Goal: Task Accomplishment & Management: Use online tool/utility

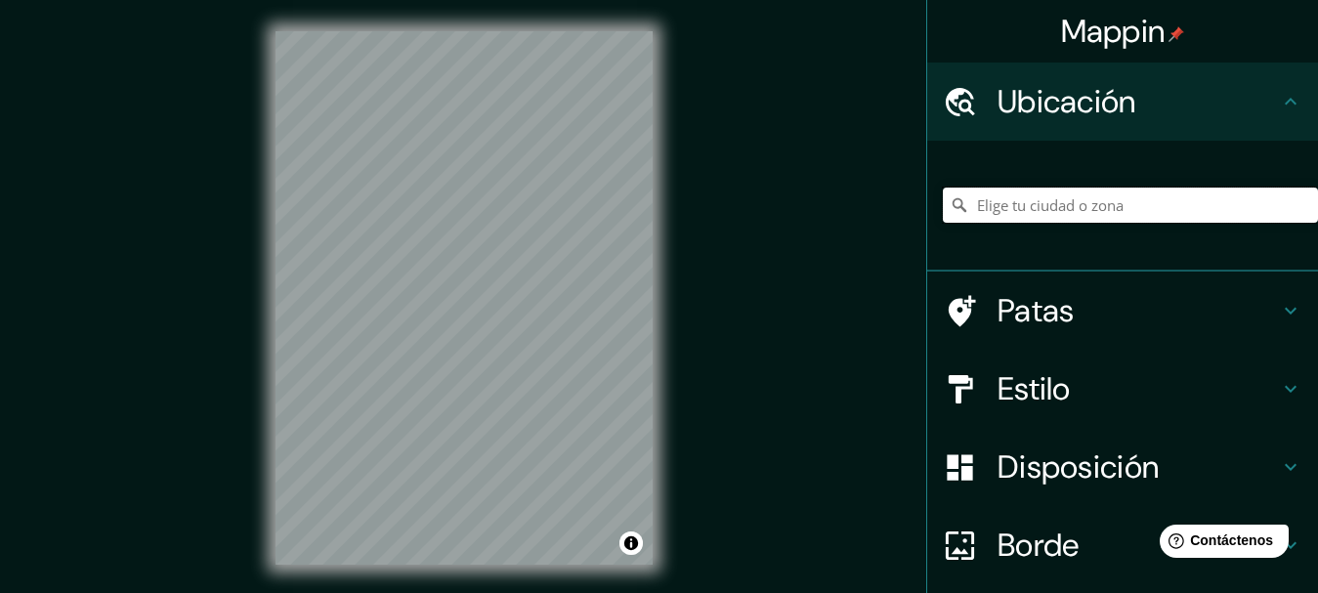
paste input "[GEOGRAPHIC_DATA] yaperu 1731"
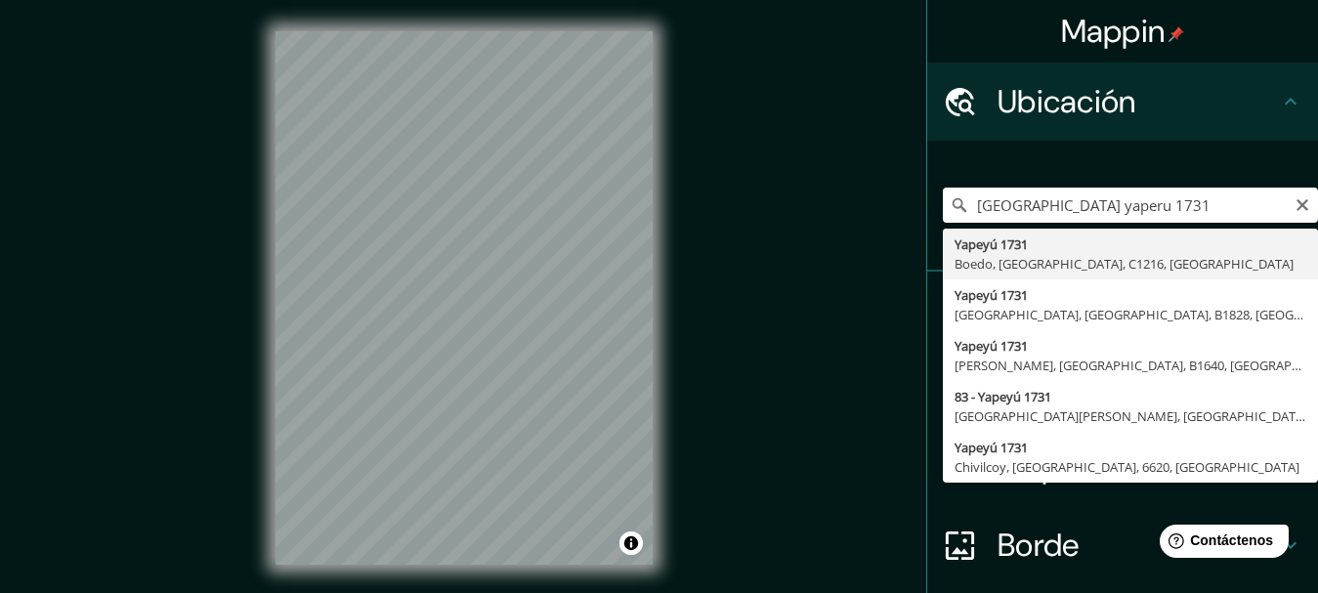
type input "[STREET_ADDRESS]"
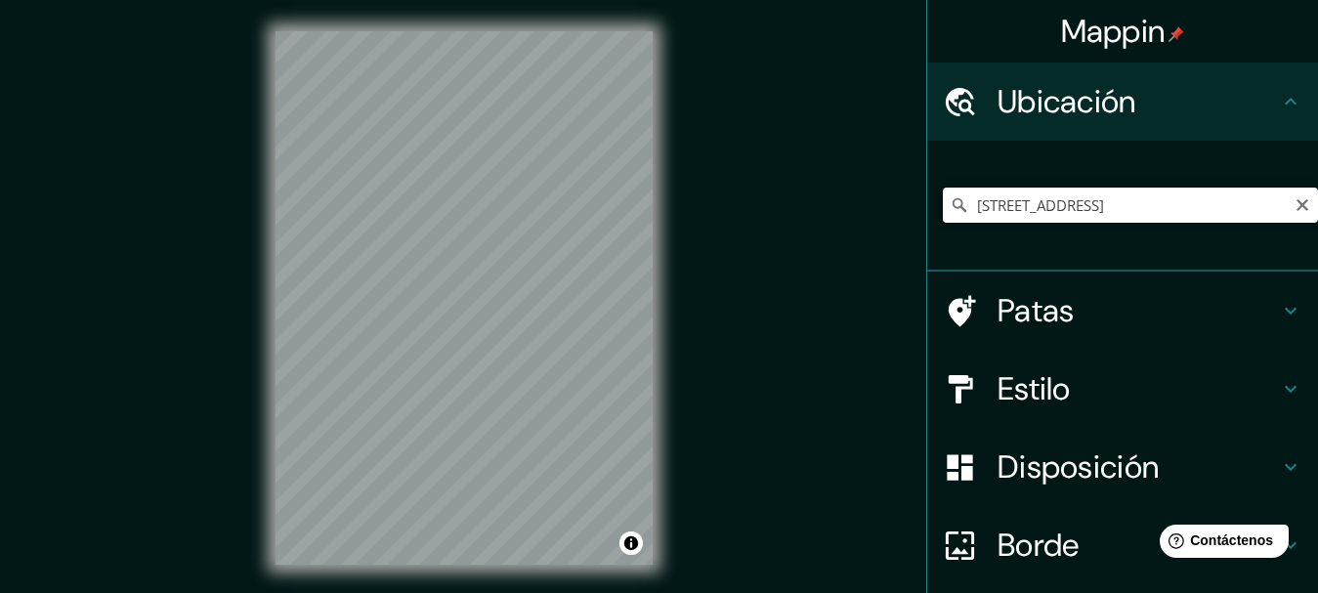
click at [1120, 205] on input "[STREET_ADDRESS]" at bounding box center [1130, 205] width 375 height 35
click at [1119, 202] on input "[STREET_ADDRESS]" at bounding box center [1130, 205] width 375 height 35
click at [1111, 382] on h4 "Estilo" at bounding box center [1138, 388] width 281 height 39
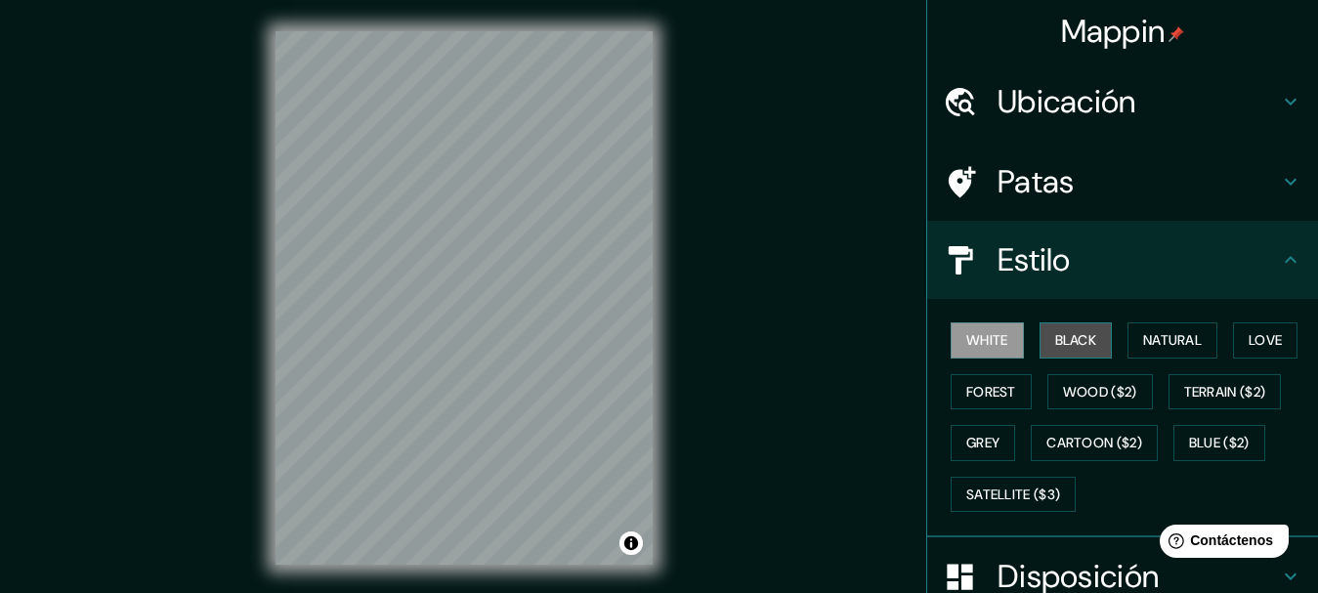
click at [1079, 339] on button "Black" at bounding box center [1076, 340] width 73 height 36
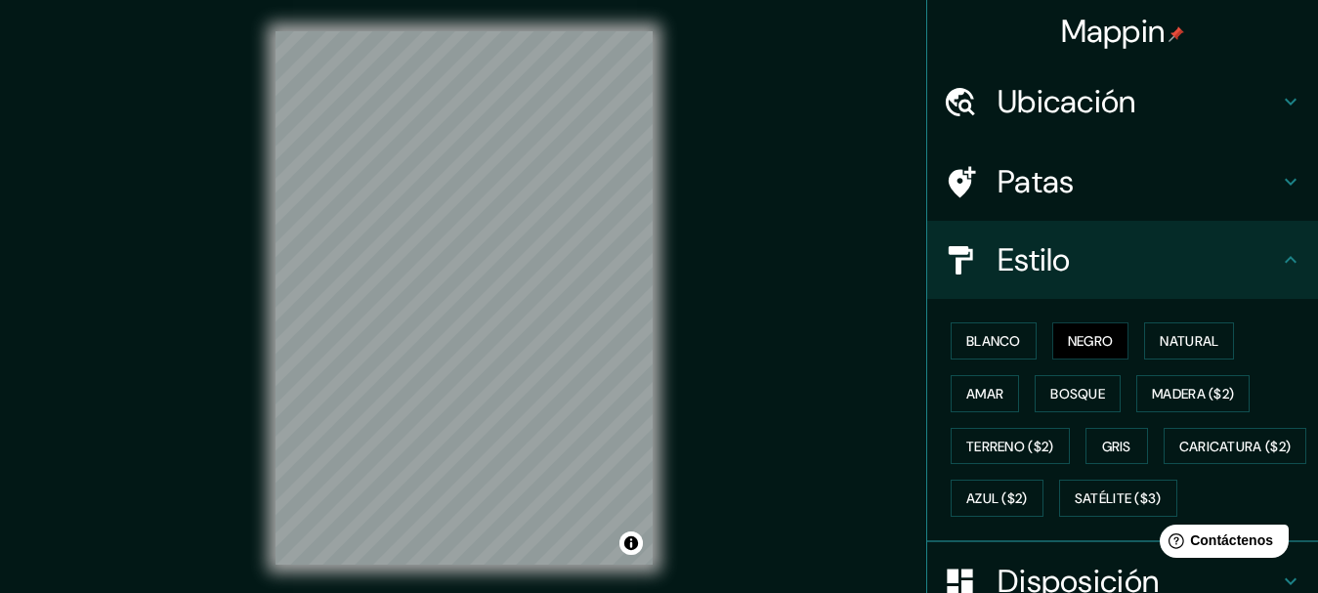
click at [846, 304] on div "Mappin Ubicación [STREET_ADDRESS] Patas Estilo Blanco Negro Natural [PERSON_NAM…" at bounding box center [659, 313] width 1318 height 627
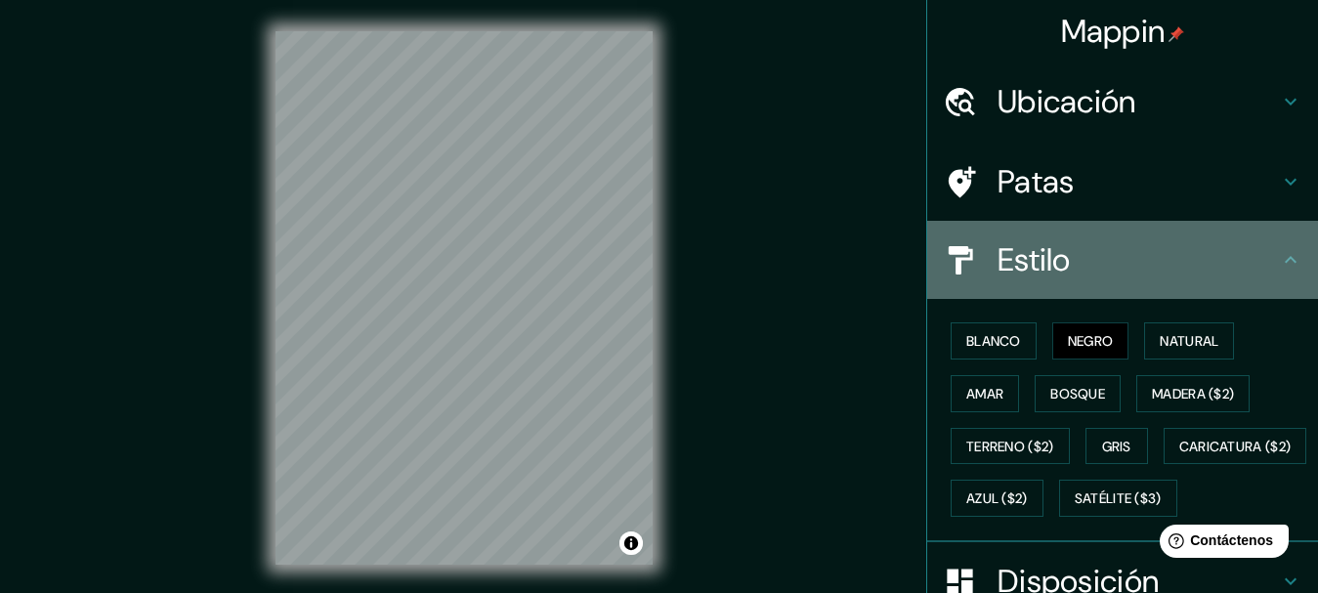
click at [1127, 251] on h4 "Estilo" at bounding box center [1138, 259] width 281 height 39
click at [1283, 264] on icon at bounding box center [1290, 259] width 23 height 23
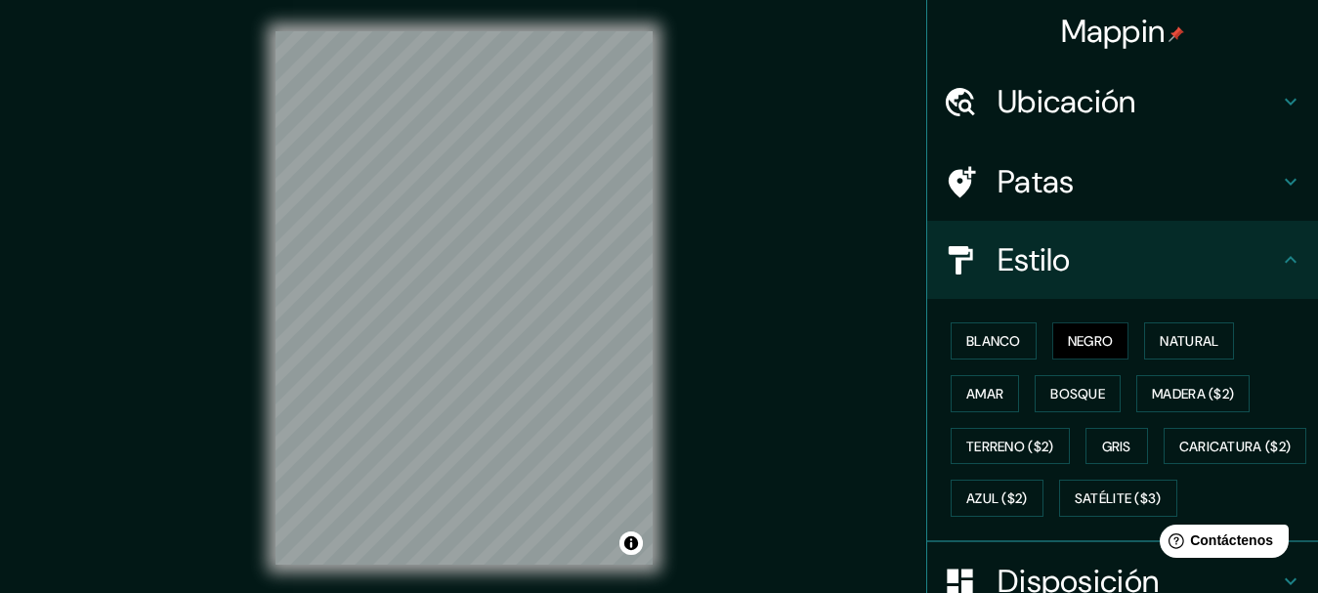
click at [1279, 264] on icon at bounding box center [1290, 259] width 23 height 23
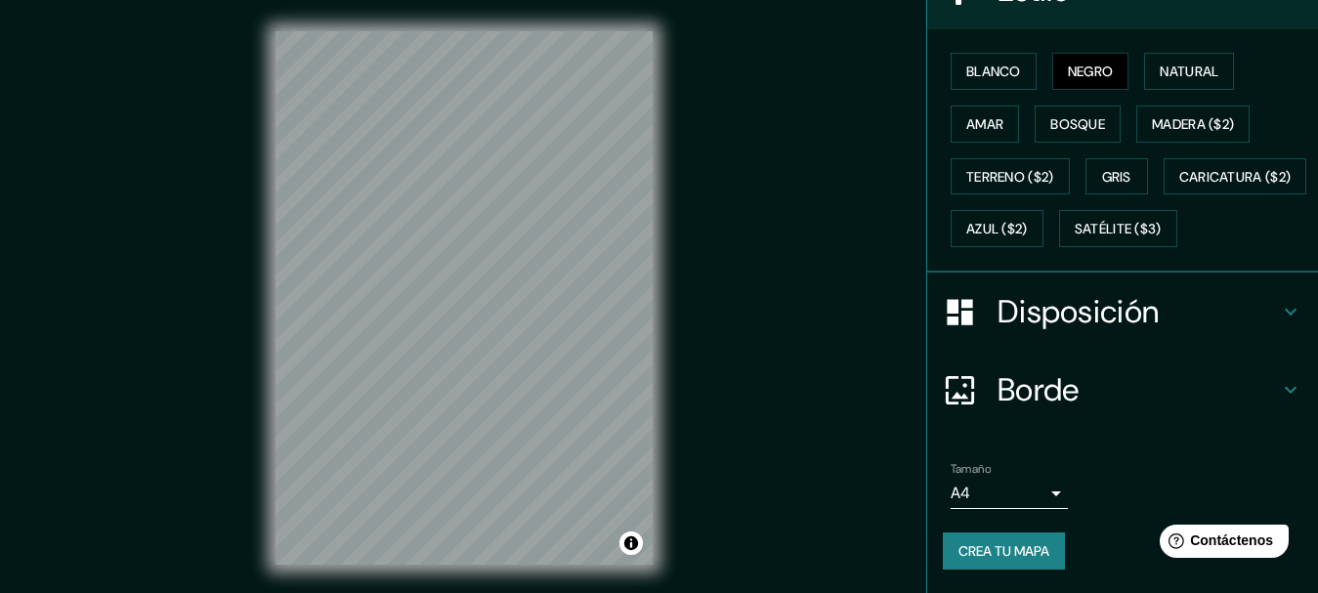
scroll to position [34, 0]
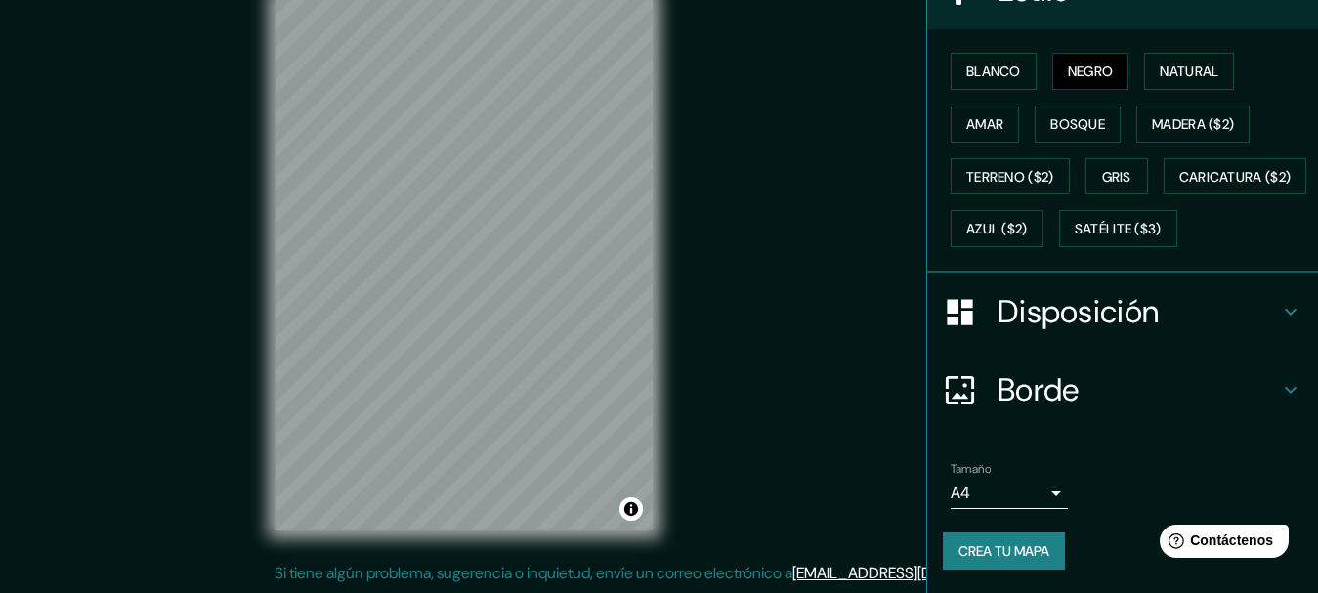
click at [1245, 299] on h4 "Disposición" at bounding box center [1138, 311] width 281 height 39
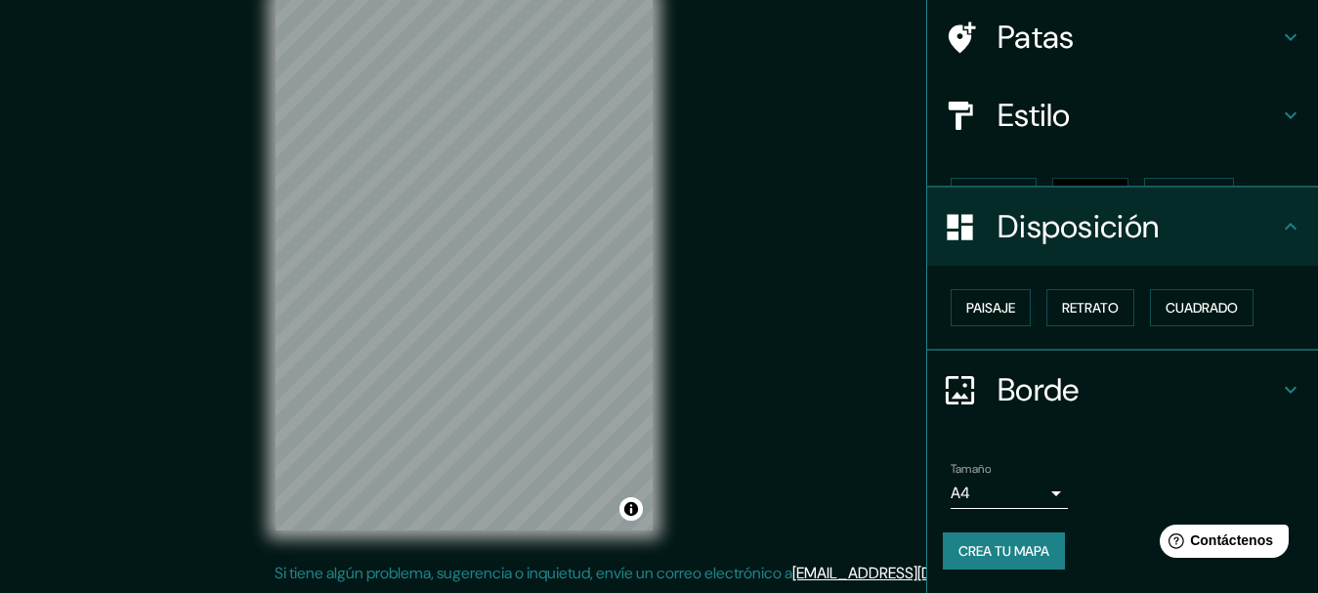
scroll to position [111, 0]
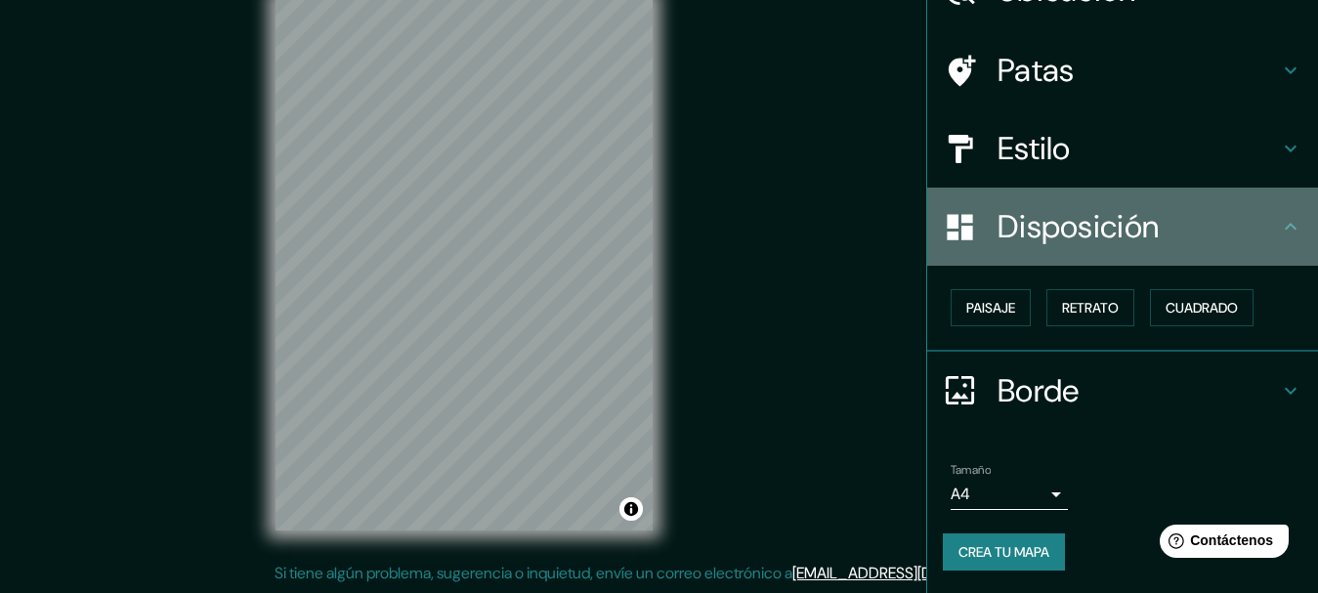
click at [1279, 235] on icon at bounding box center [1290, 226] width 23 height 23
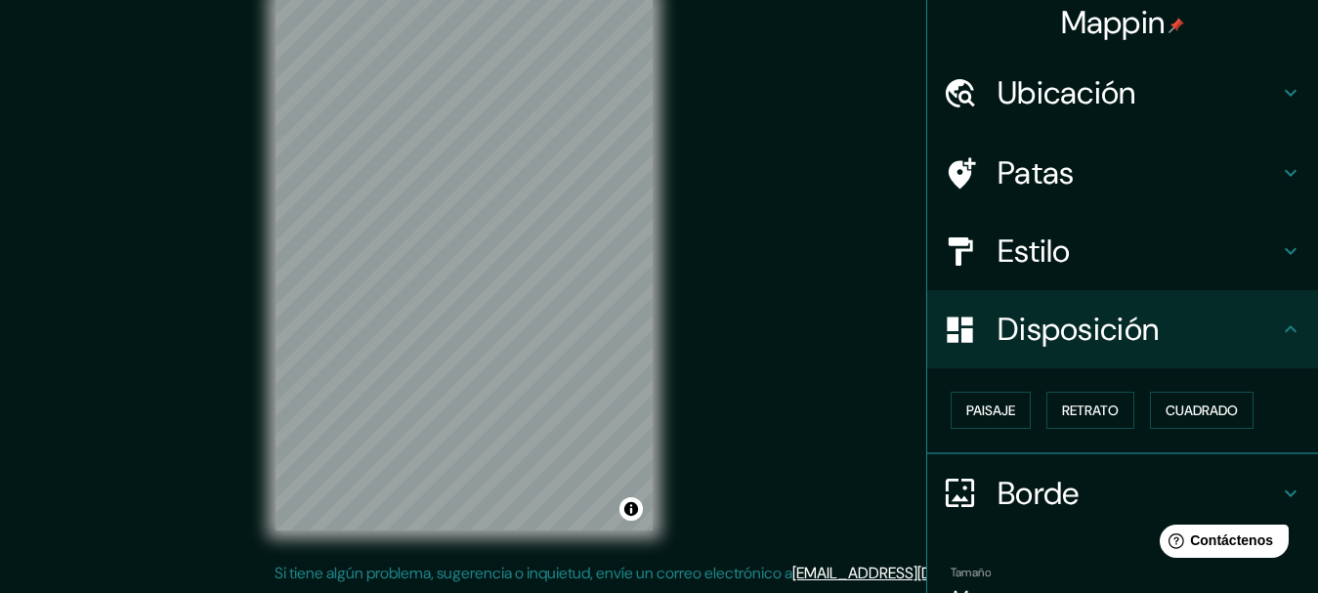
scroll to position [0, 0]
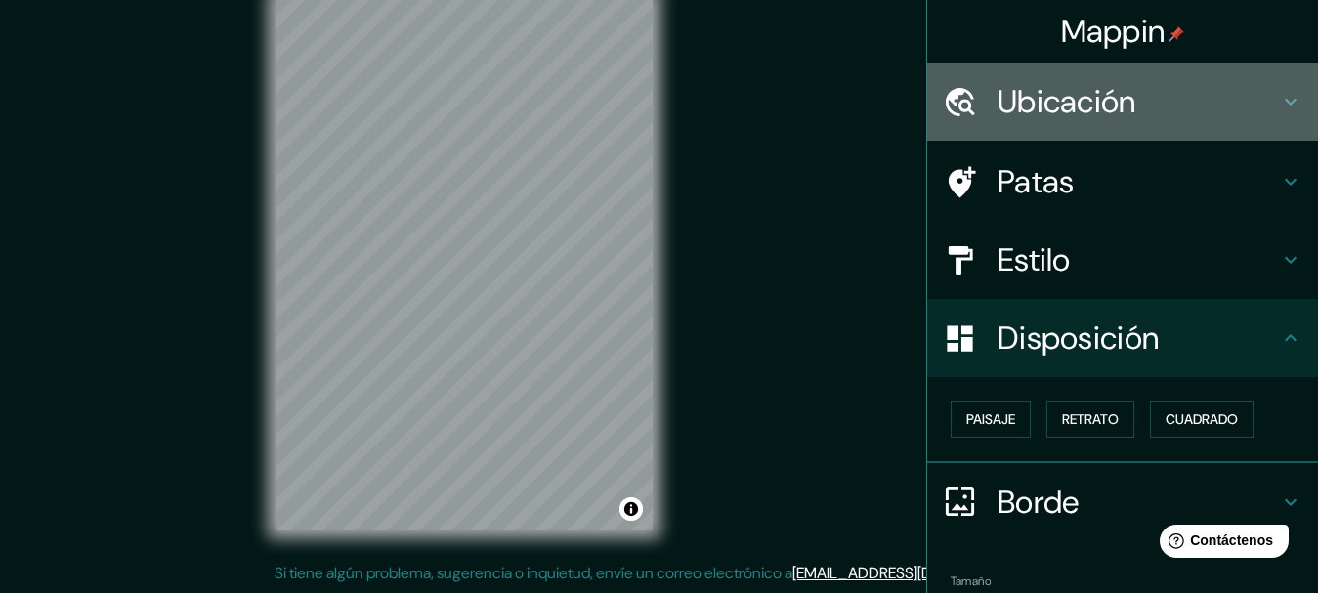
click at [1279, 104] on icon at bounding box center [1290, 101] width 23 height 23
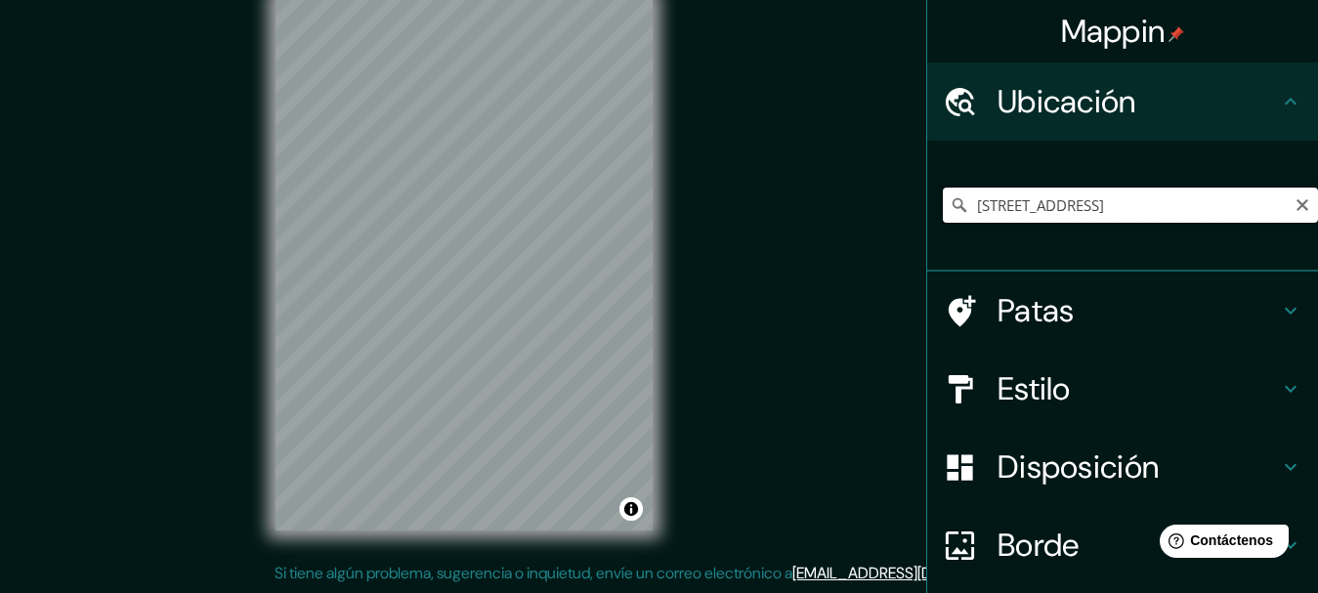
click at [1216, 213] on input "[STREET_ADDRESS]" at bounding box center [1130, 205] width 375 height 35
click at [1284, 214] on input "[STREET_ADDRESS]" at bounding box center [1130, 205] width 375 height 35
click at [1295, 207] on icon "Claro" at bounding box center [1303, 205] width 16 height 16
paste input "[GEOGRAPHIC_DATA] yaperu 1731"
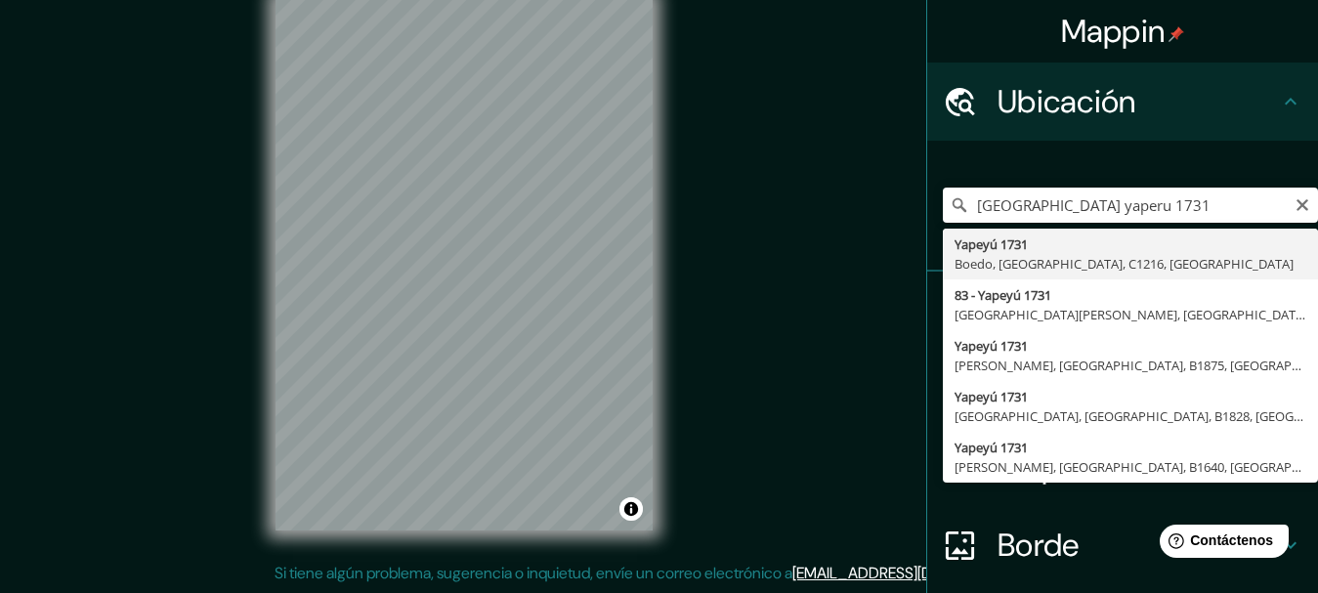
type input "[STREET_ADDRESS]"
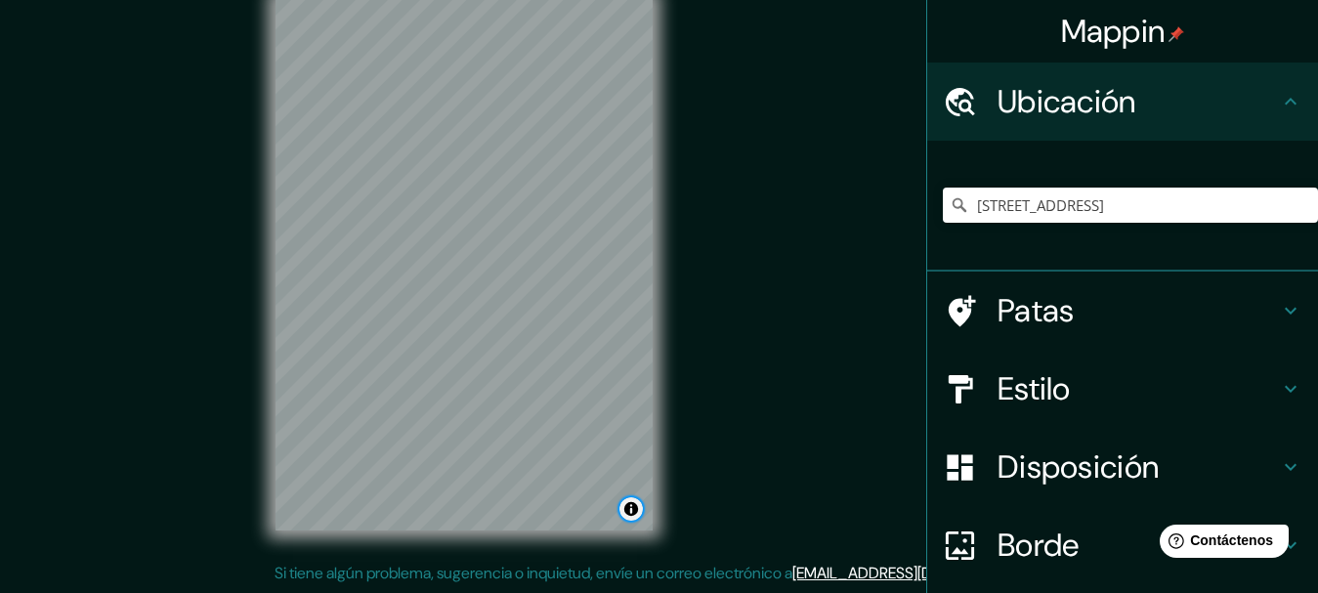
click at [626, 507] on button "Activar o desactivar atribución" at bounding box center [630, 508] width 23 height 23
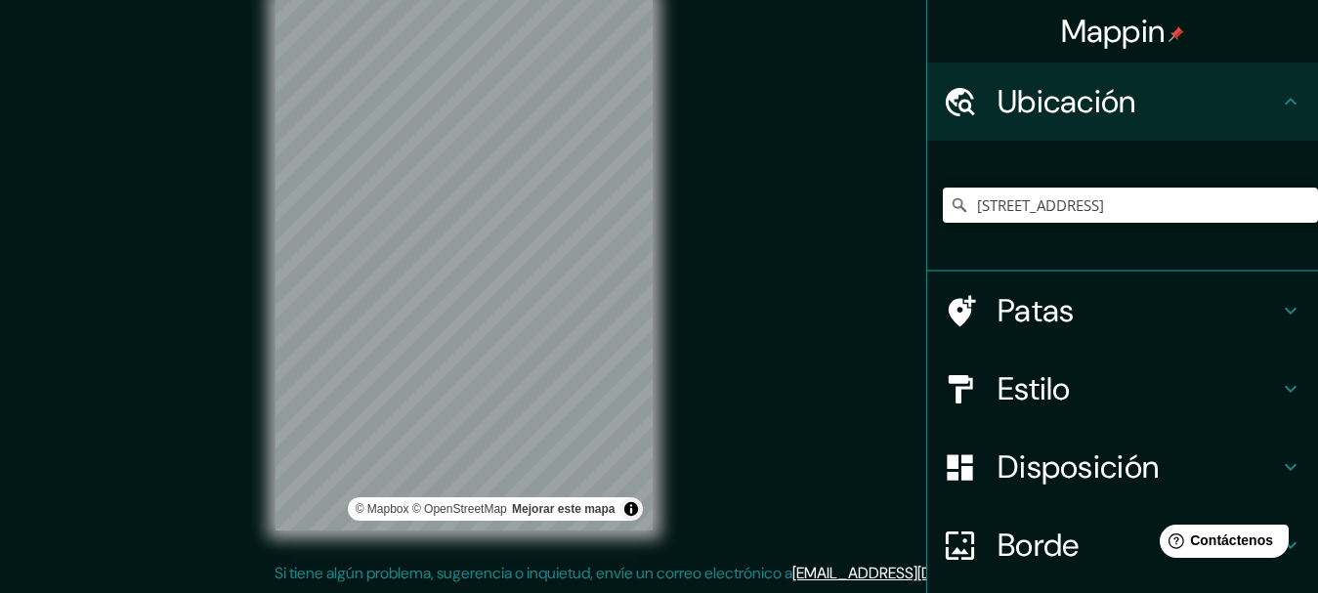
click at [748, 445] on div "Mappin Ubicación [STREET_ADDRESS] Patas Estilo Disposición Borde Elige un borde…" at bounding box center [659, 279] width 1318 height 627
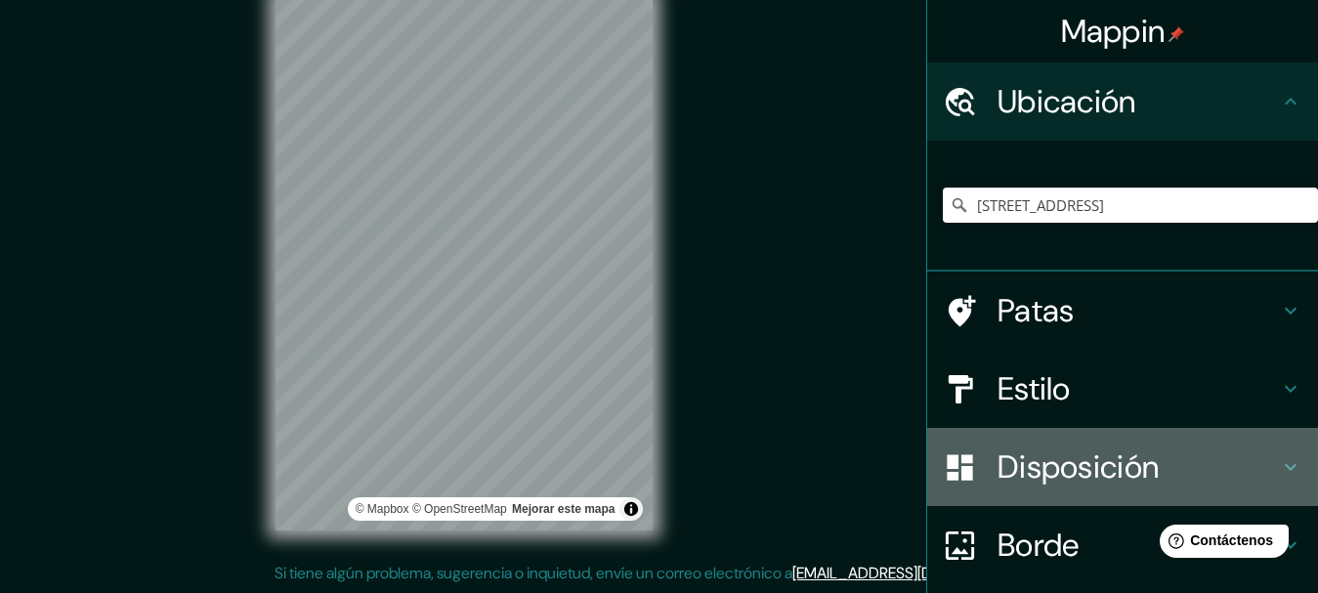
click at [1108, 468] on font "Disposición" at bounding box center [1078, 467] width 161 height 41
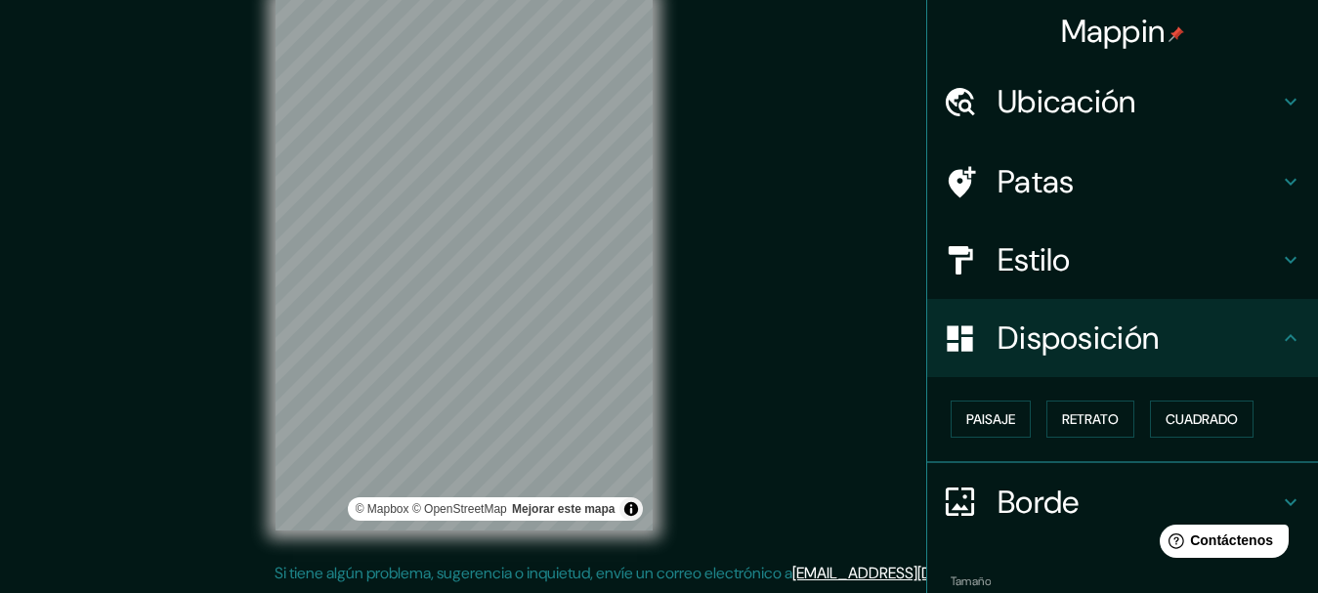
click at [1149, 347] on h4 "Disposición" at bounding box center [1138, 338] width 281 height 39
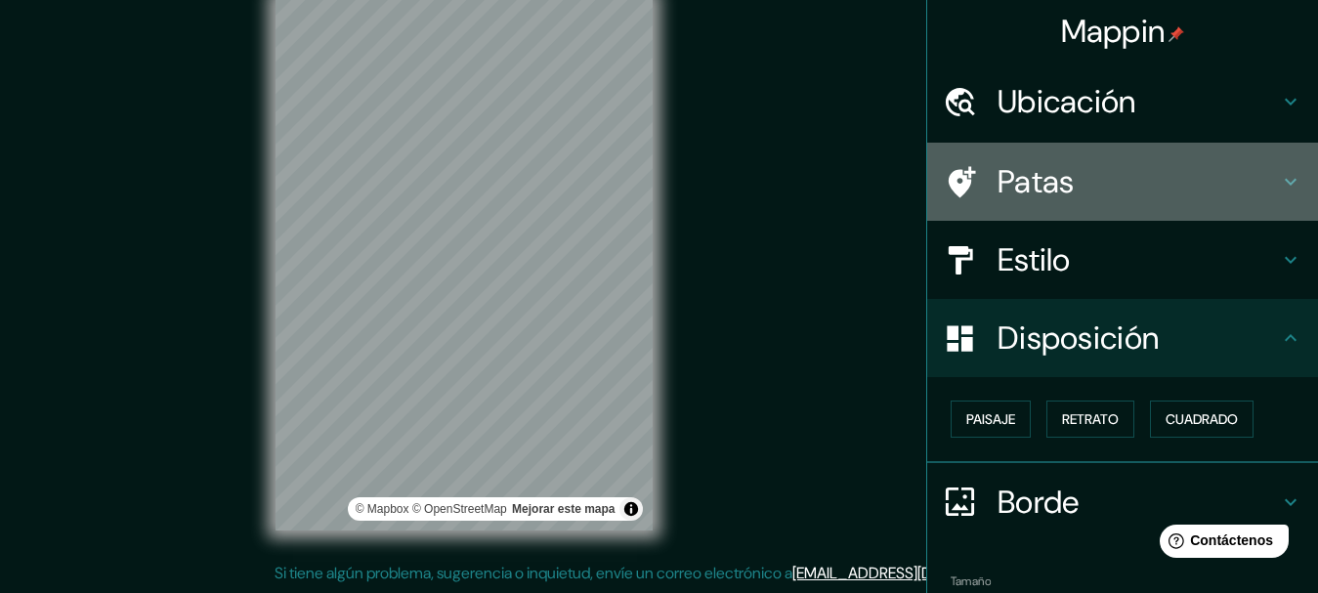
click at [1108, 166] on h4 "Patas" at bounding box center [1138, 181] width 281 height 39
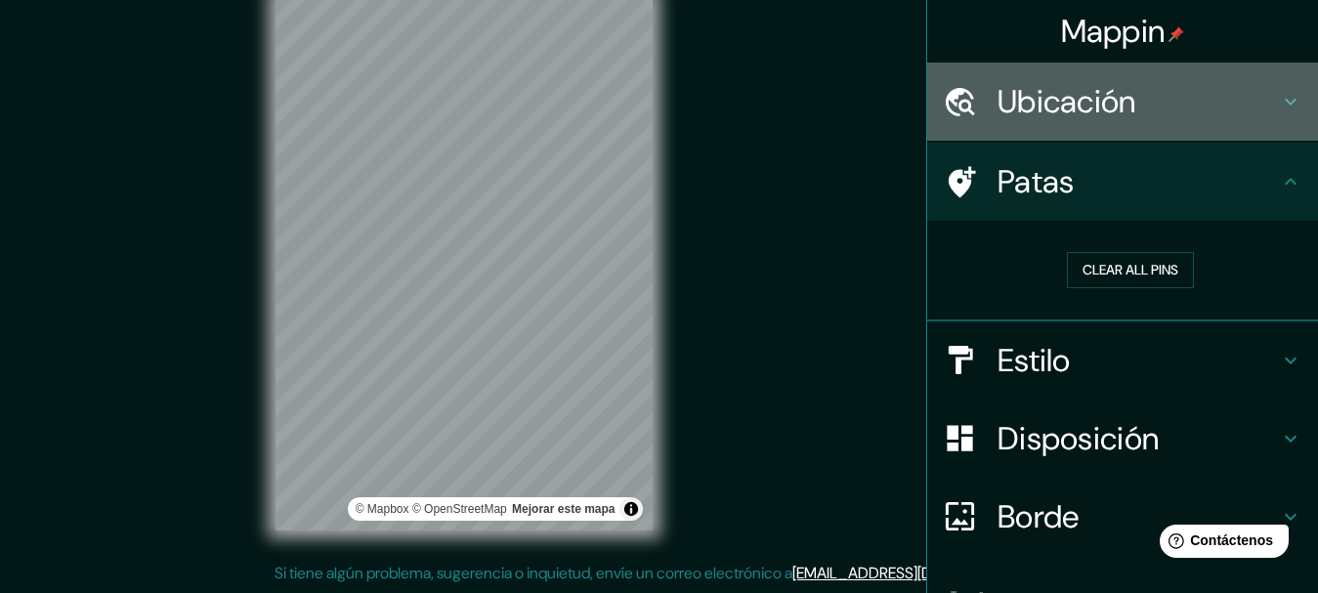
click at [1175, 106] on h4 "Ubicación" at bounding box center [1138, 101] width 281 height 39
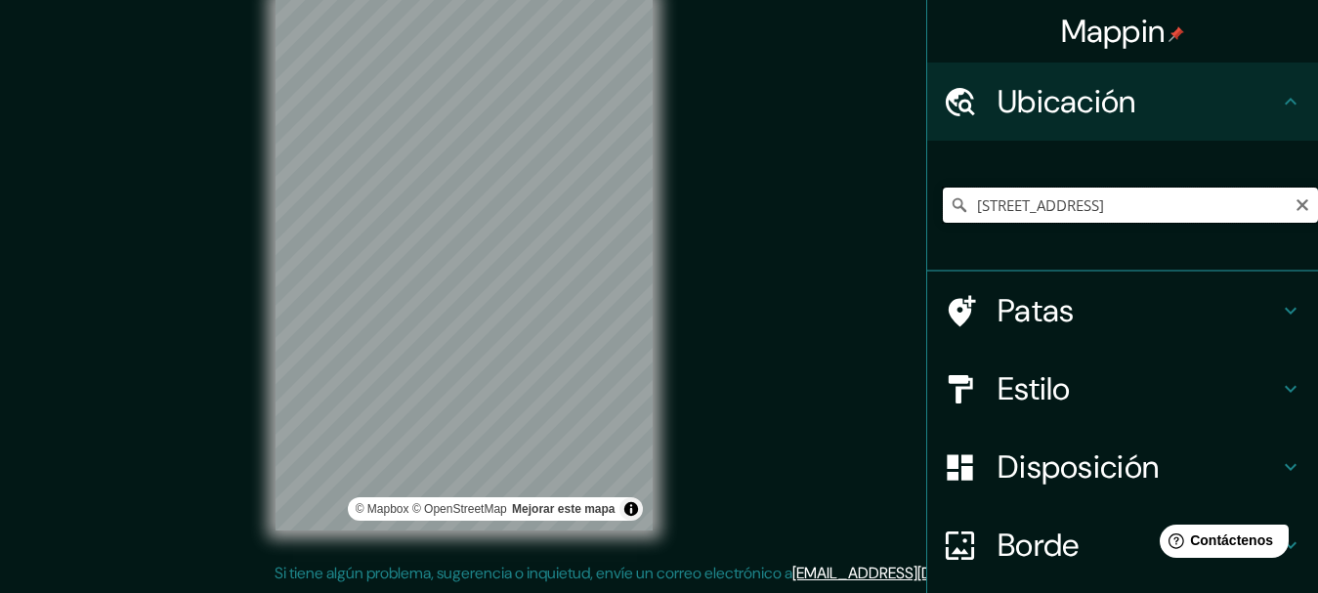
click at [1147, 204] on input "[STREET_ADDRESS]" at bounding box center [1130, 205] width 375 height 35
click at [1091, 197] on input "[STREET_ADDRESS]" at bounding box center [1130, 205] width 375 height 35
click at [1295, 209] on icon "Claro" at bounding box center [1303, 205] width 16 height 16
click at [1288, 209] on input "Elige tu ciudad o zona" at bounding box center [1130, 205] width 375 height 35
paste input "[GEOGRAPHIC_DATA] yaperu 1731"
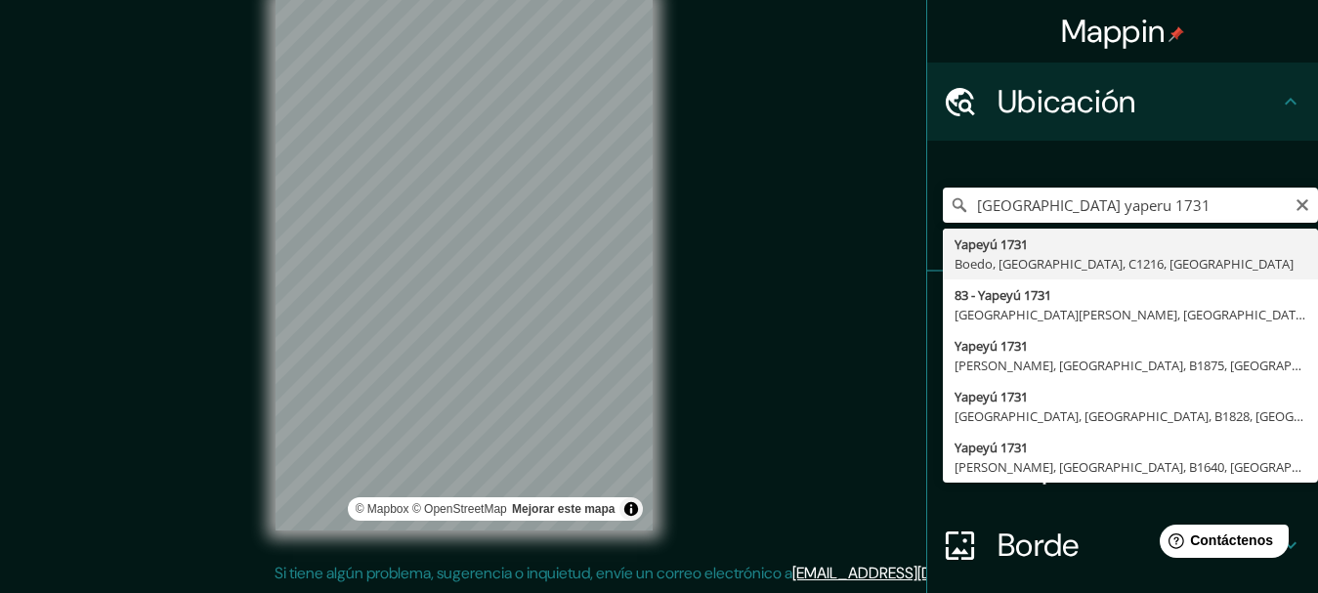
type input "[STREET_ADDRESS]"
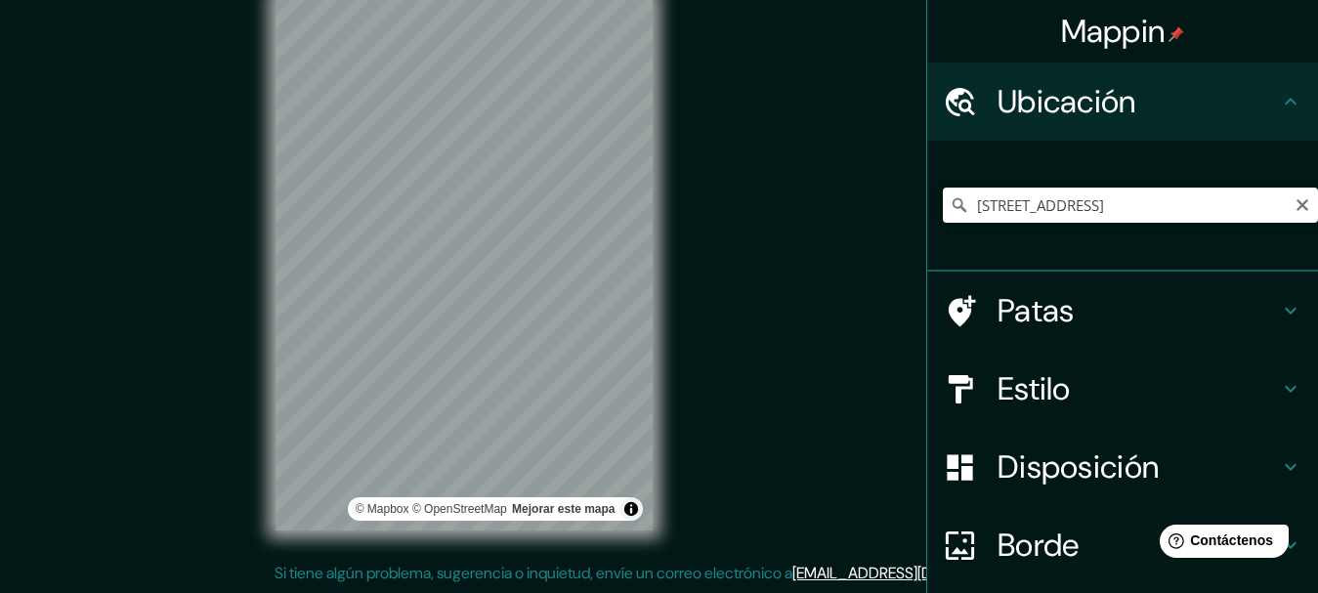
drag, startPoint x: 1287, startPoint y: 208, endPoint x: 1213, endPoint y: 222, distance: 75.5
click at [1295, 208] on icon "Claro" at bounding box center [1303, 205] width 16 height 16
paste input "[STREET_ADDRESS][PERSON_NAME]"
type input "[STREET_ADDRESS][PERSON_NAME]"
click at [1295, 204] on icon "Claro" at bounding box center [1303, 205] width 16 height 16
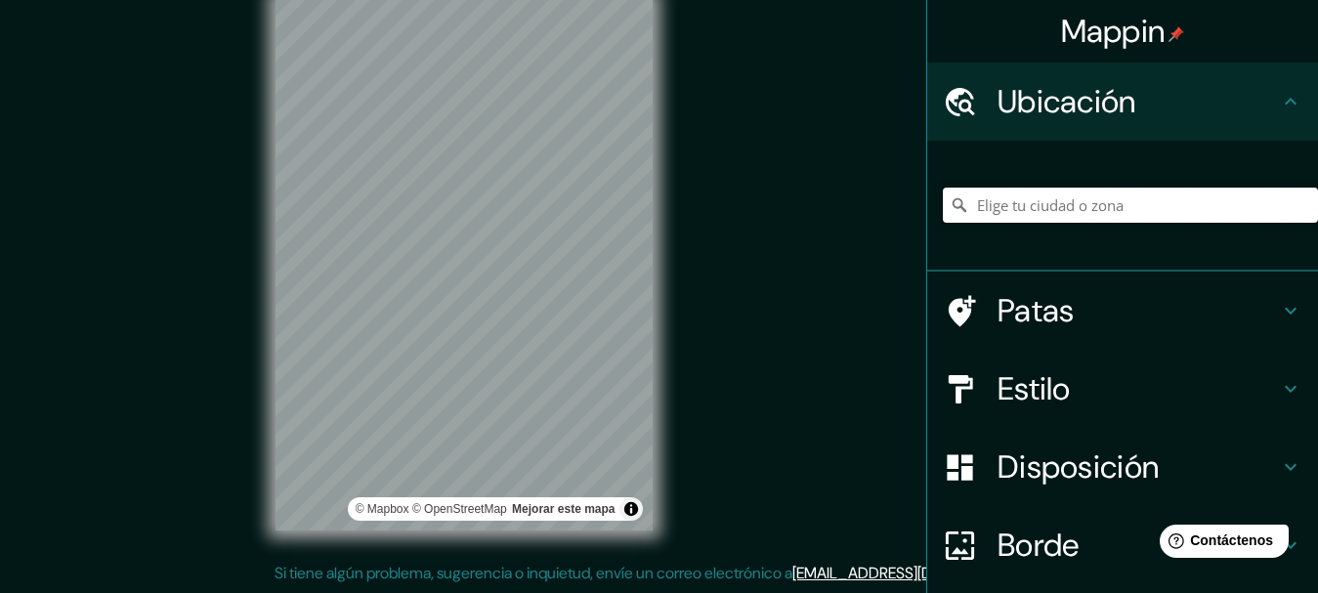
paste input "[STREET_ADDRESS][PERSON_NAME]"
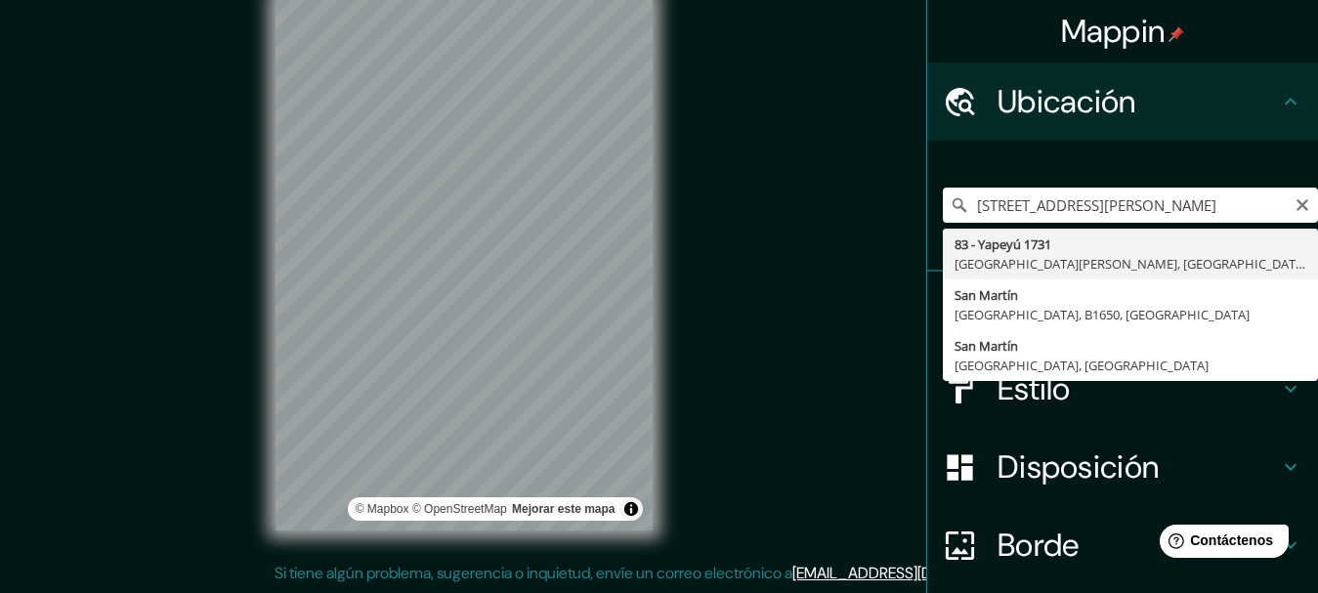
type input "[STREET_ADDRESS][PERSON_NAME]"
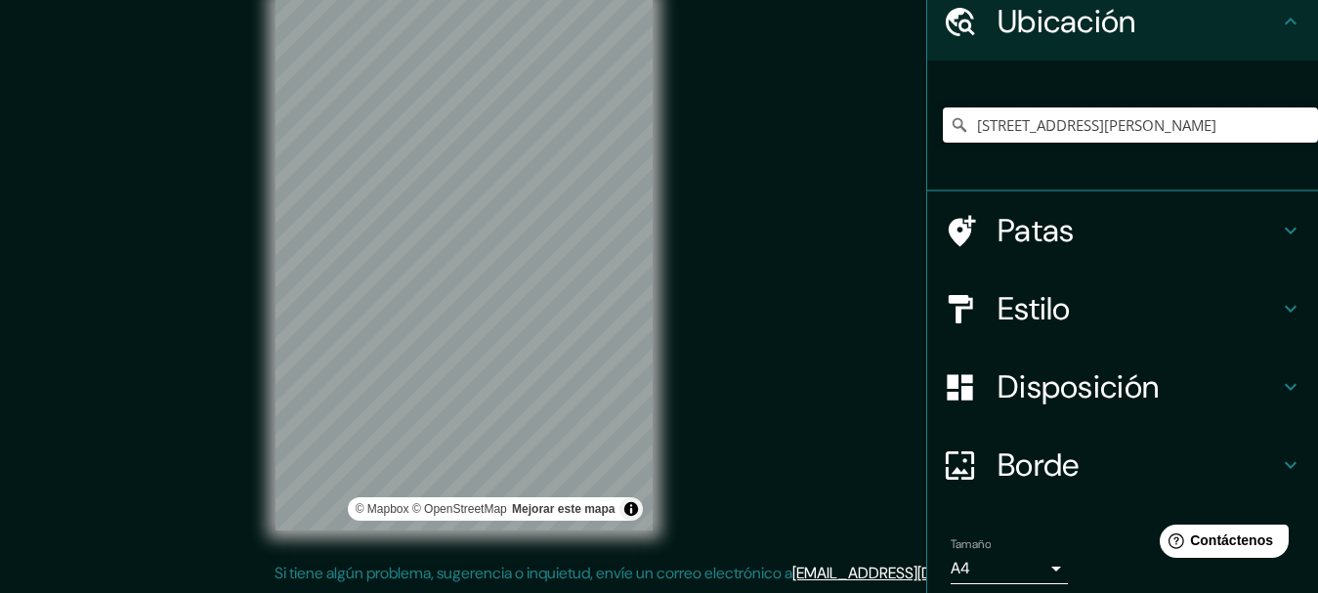
scroll to position [155, 0]
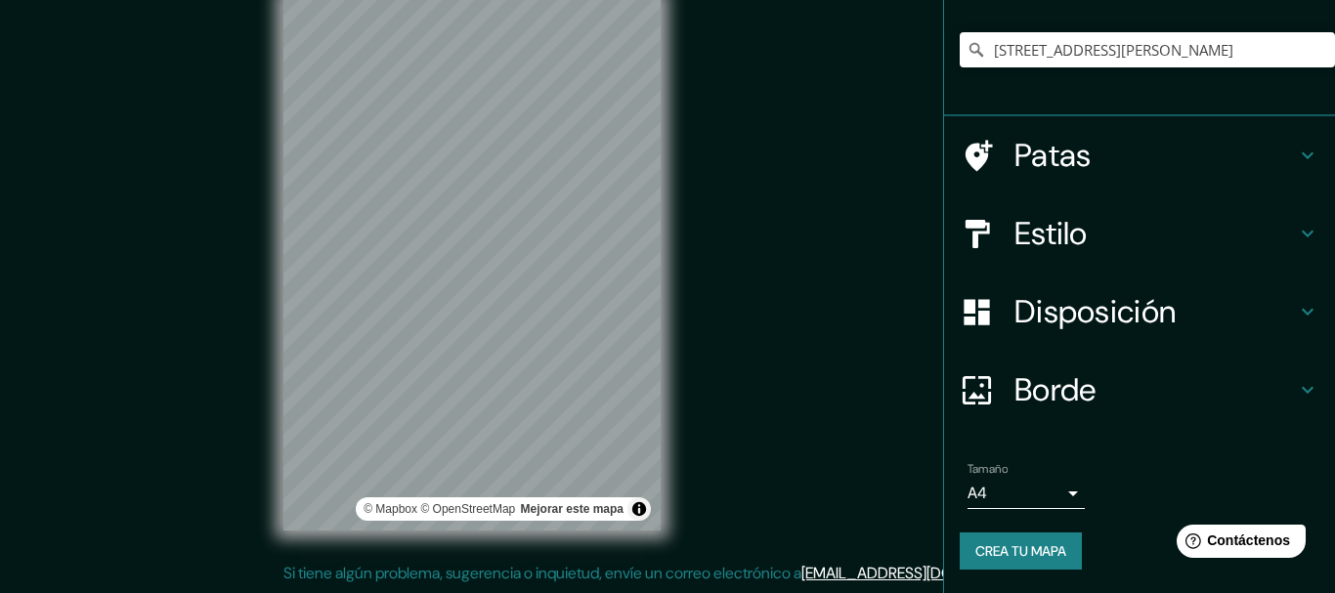
click at [1042, 490] on body "Mappin Ubicación [STREET_ADDRESS][PERSON_NAME] Patas Estilo Disposición Borde E…" at bounding box center [667, 262] width 1335 height 593
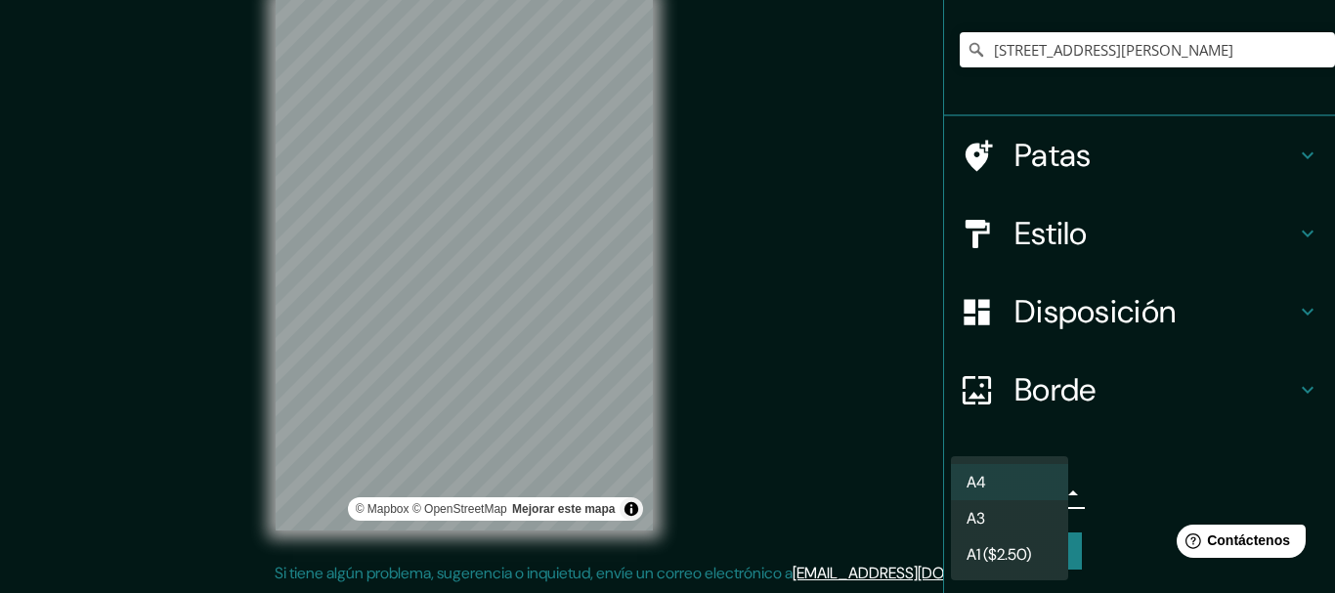
click at [1018, 522] on li "A3" at bounding box center [1009, 518] width 117 height 36
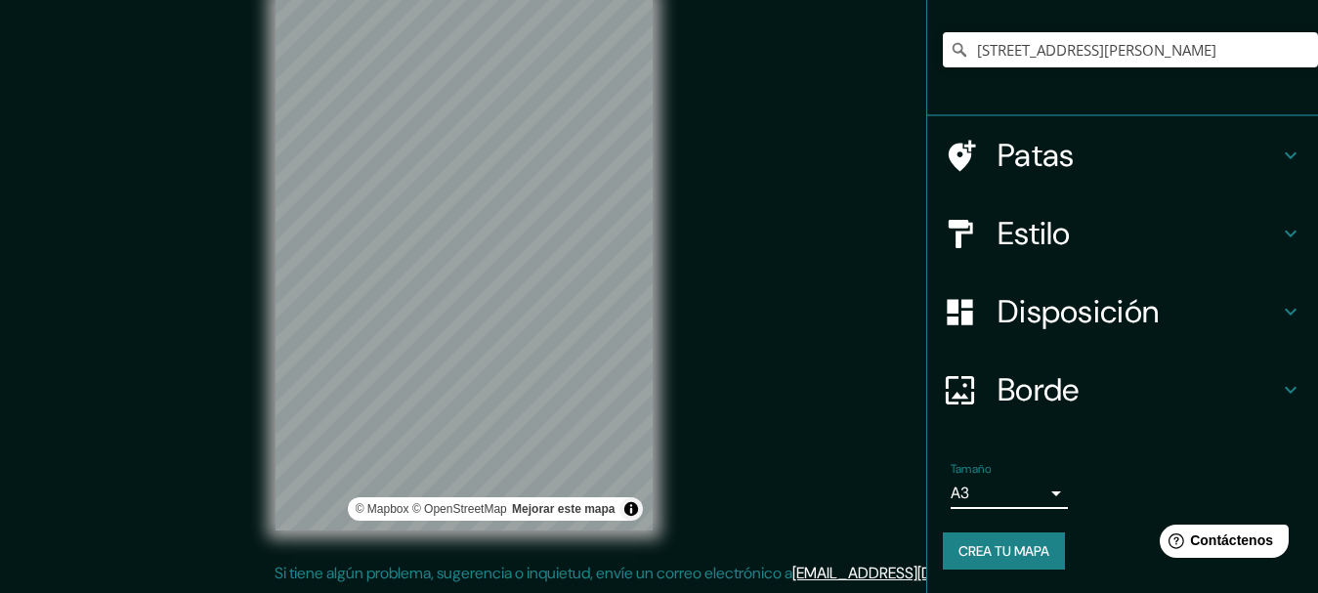
click at [1005, 551] on font "Crea tu mapa" at bounding box center [1003, 551] width 91 height 18
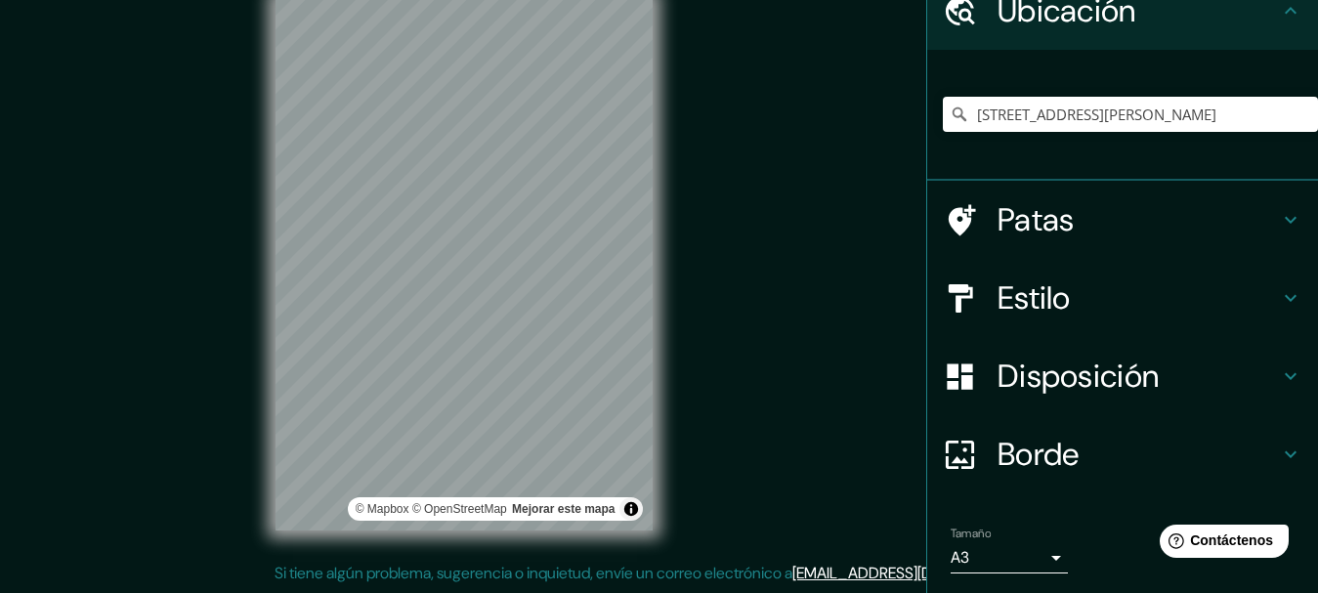
scroll to position [0, 0]
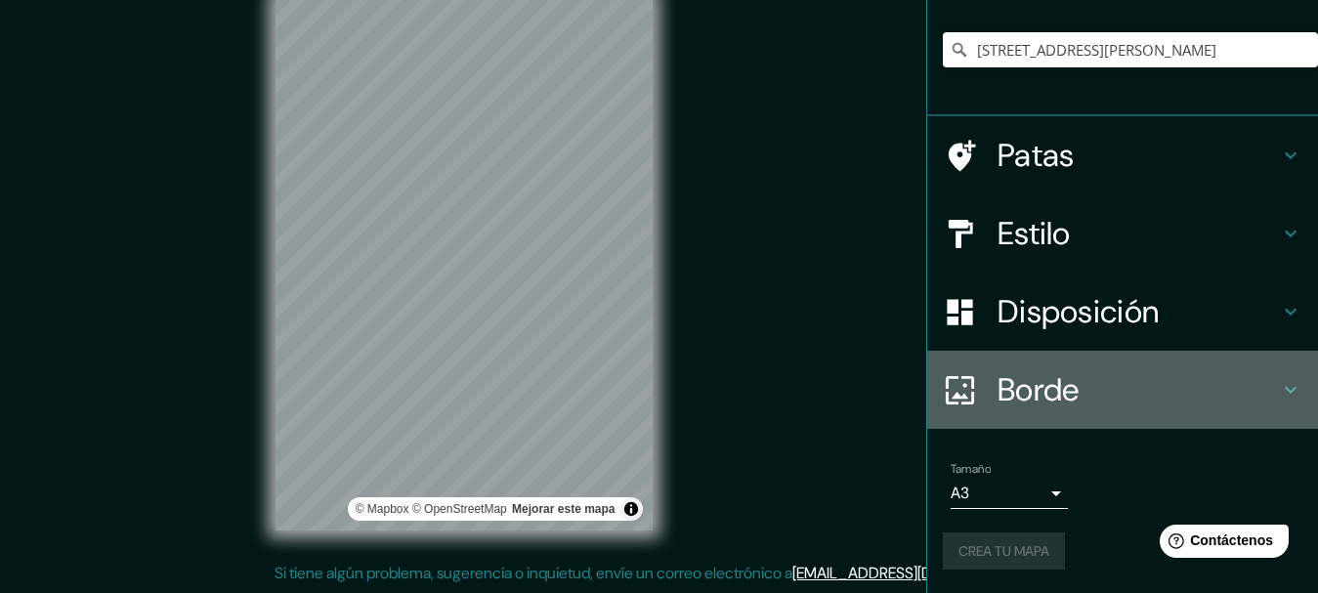
click at [1166, 395] on h4 "Borde" at bounding box center [1138, 389] width 281 height 39
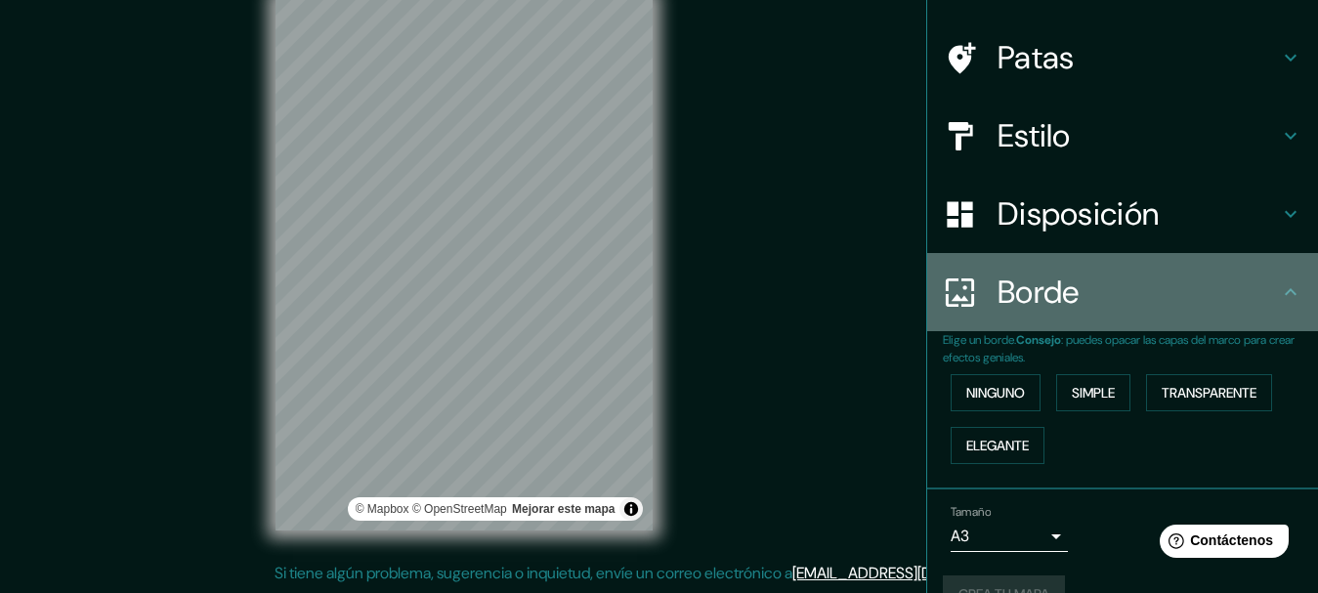
drag, startPoint x: 1278, startPoint y: 296, endPoint x: 1268, endPoint y: 300, distance: 10.5
click at [1279, 298] on icon at bounding box center [1290, 291] width 23 height 23
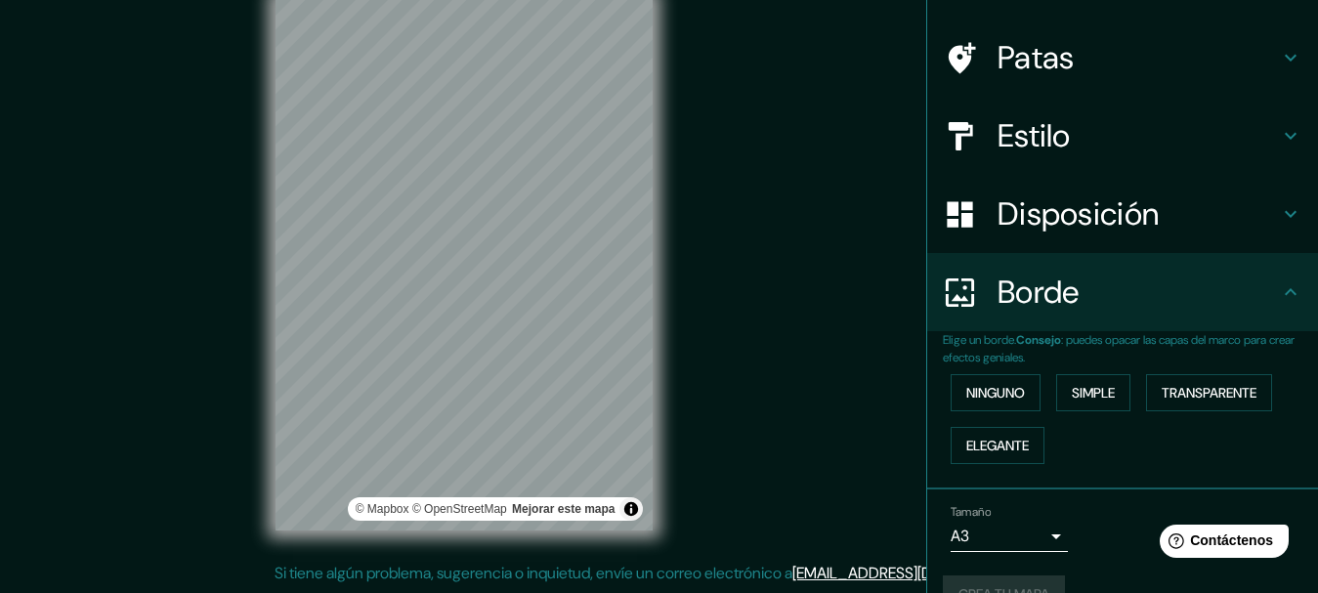
click at [1249, 226] on h4 "Disposición" at bounding box center [1138, 213] width 281 height 39
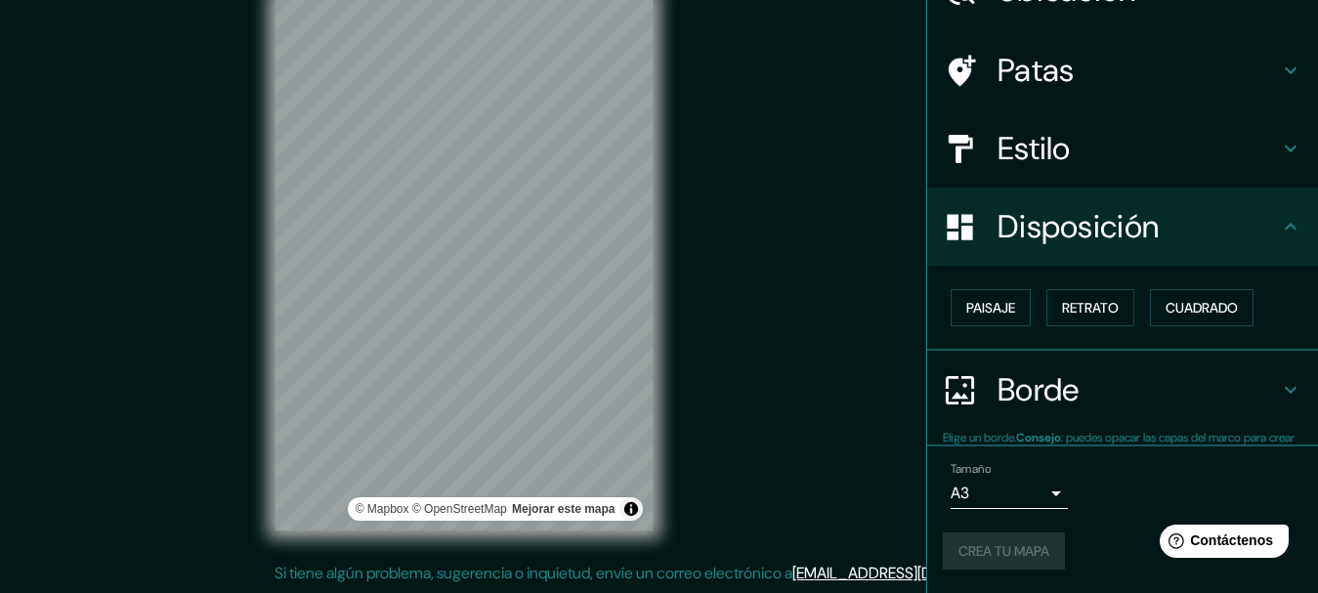
scroll to position [111, 0]
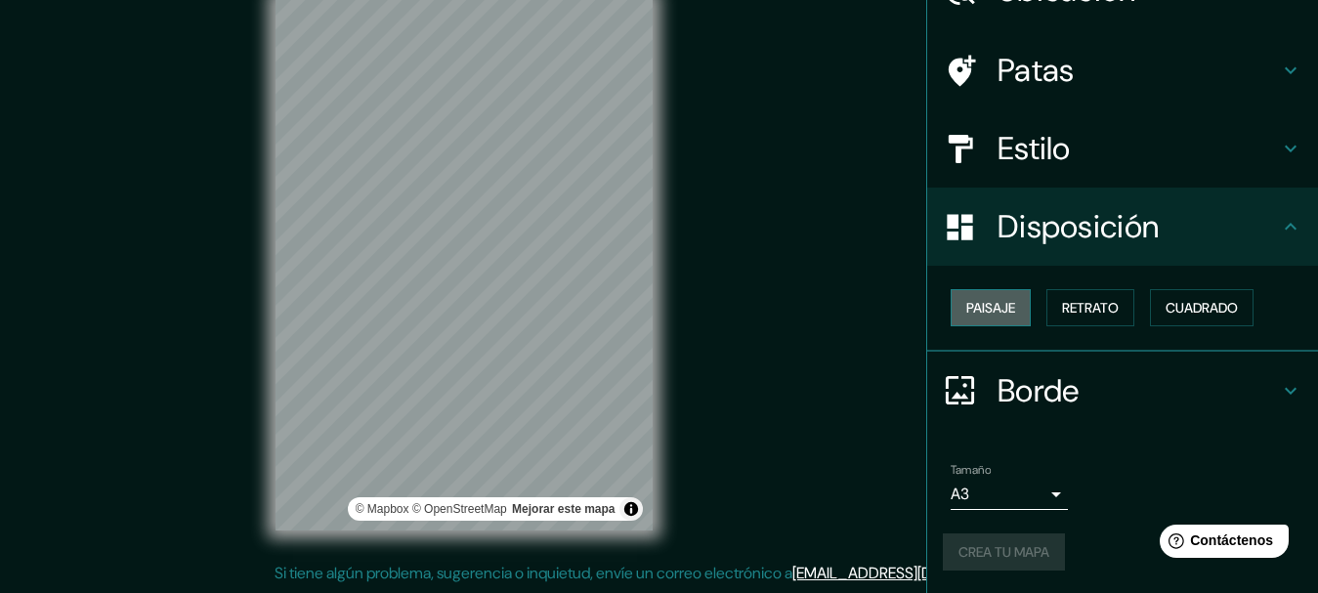
click at [981, 304] on font "Paisaje" at bounding box center [990, 308] width 49 height 18
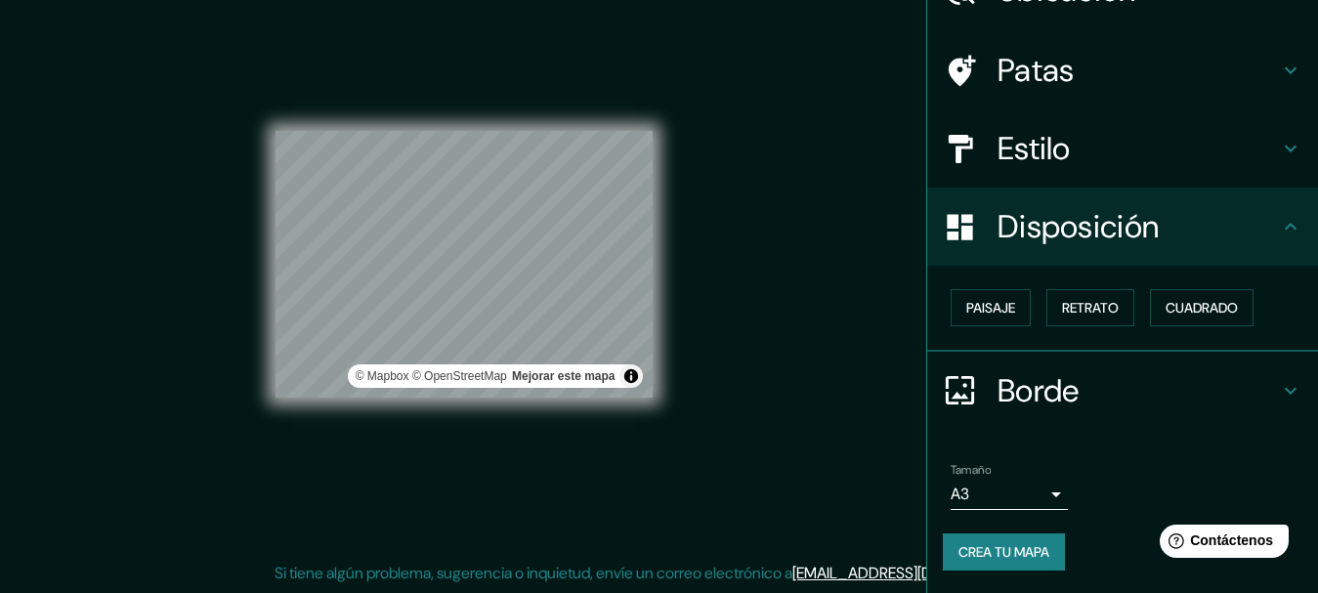
click at [780, 270] on div "Mappin Ubicación [STREET_ADDRESS][PERSON_NAME] Patas Estilo Disposición Paisaje…" at bounding box center [659, 279] width 1318 height 627
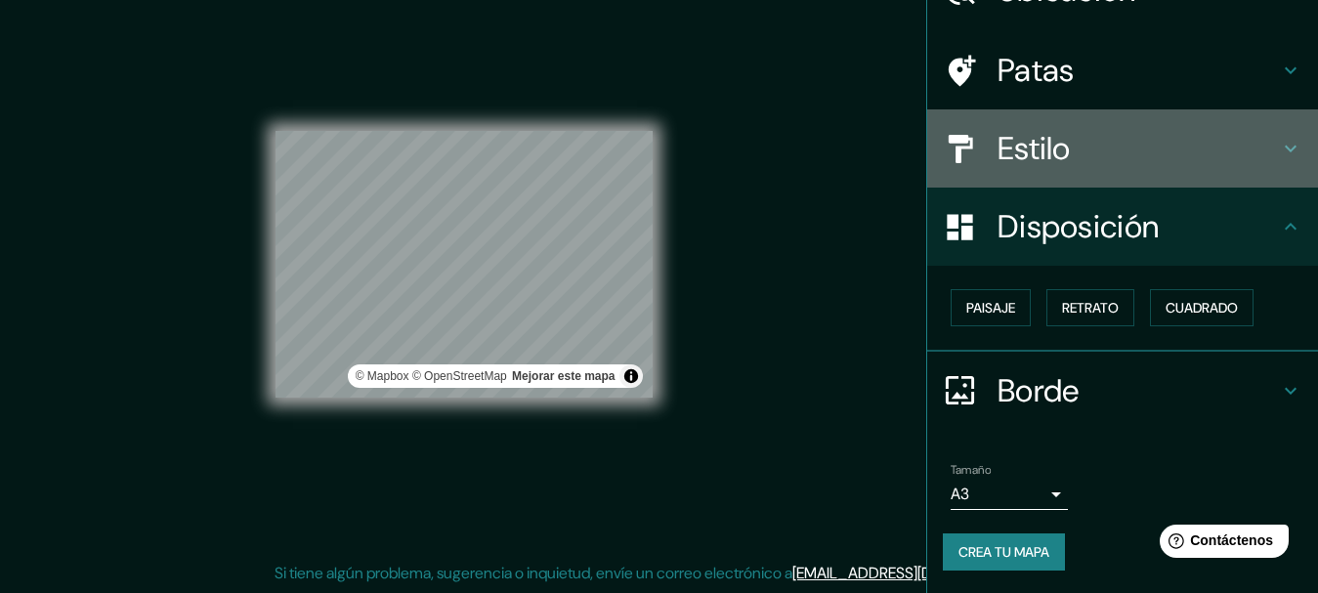
click at [1062, 160] on h4 "Estilo" at bounding box center [1138, 148] width 281 height 39
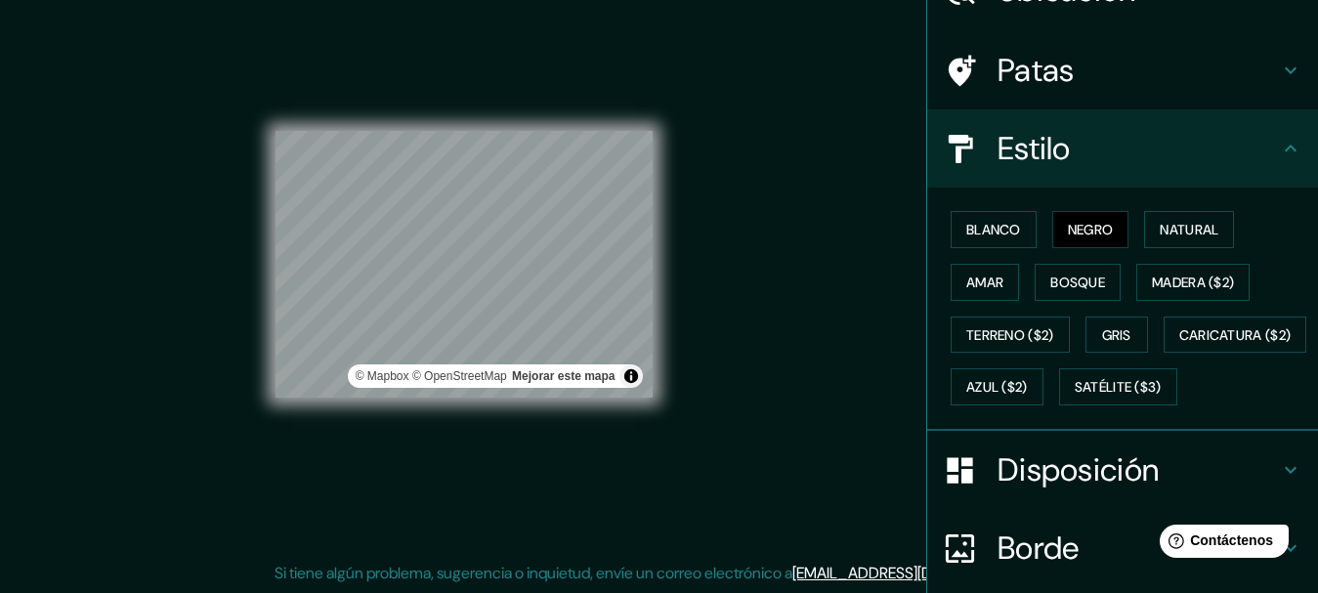
click at [1127, 68] on h4 "Patas" at bounding box center [1138, 70] width 281 height 39
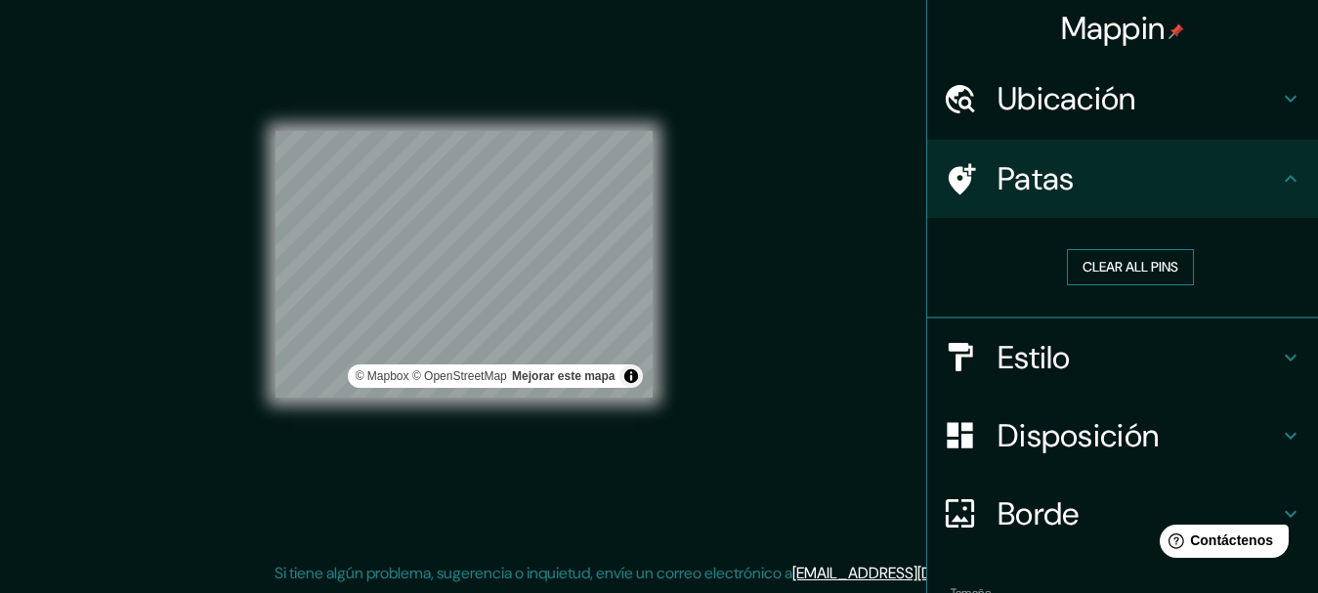
scroll to position [0, 0]
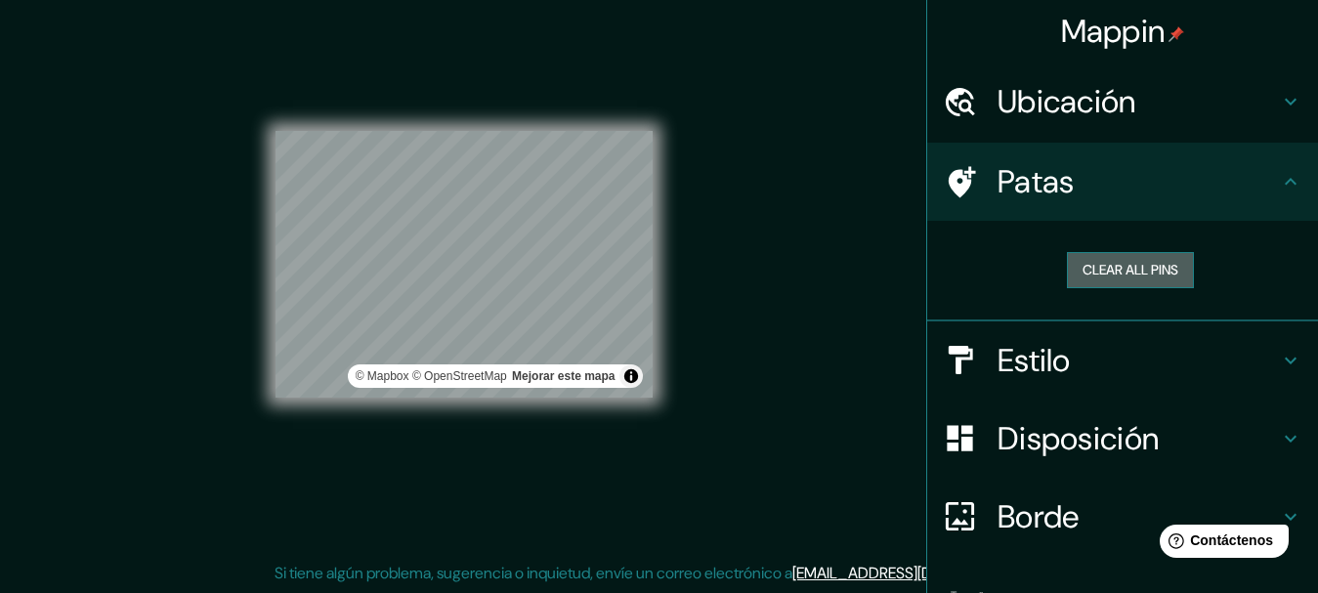
click at [1143, 270] on button "Clear all pins" at bounding box center [1130, 270] width 127 height 36
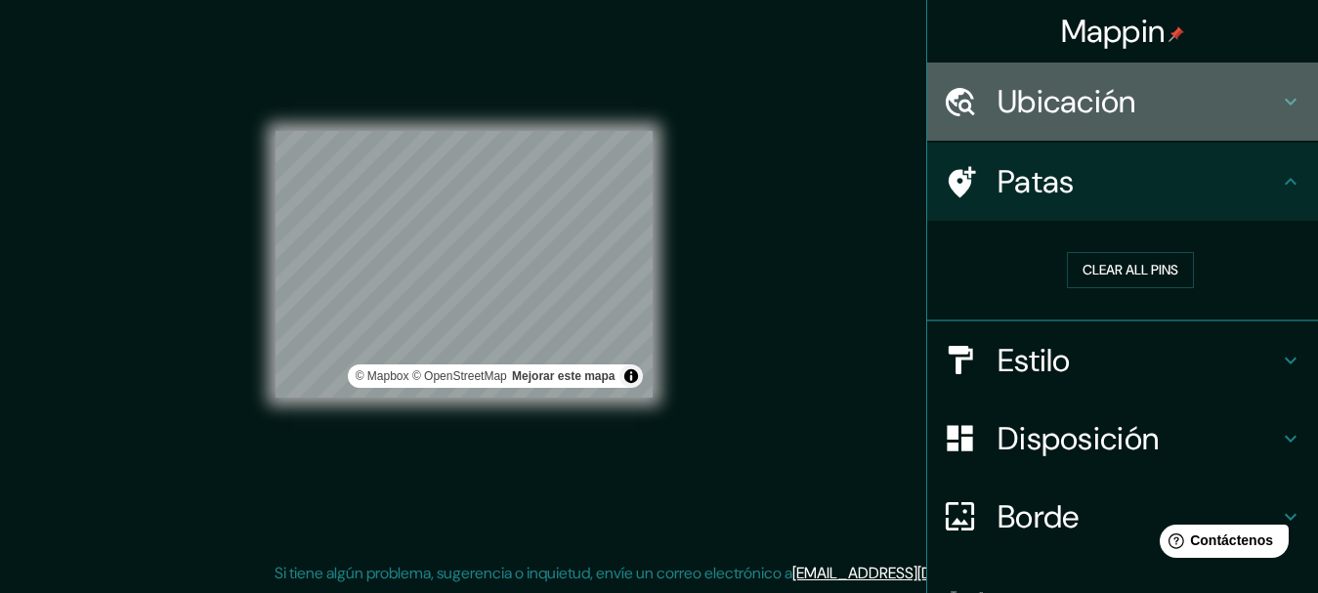
click at [1197, 92] on h4 "Ubicación" at bounding box center [1138, 101] width 281 height 39
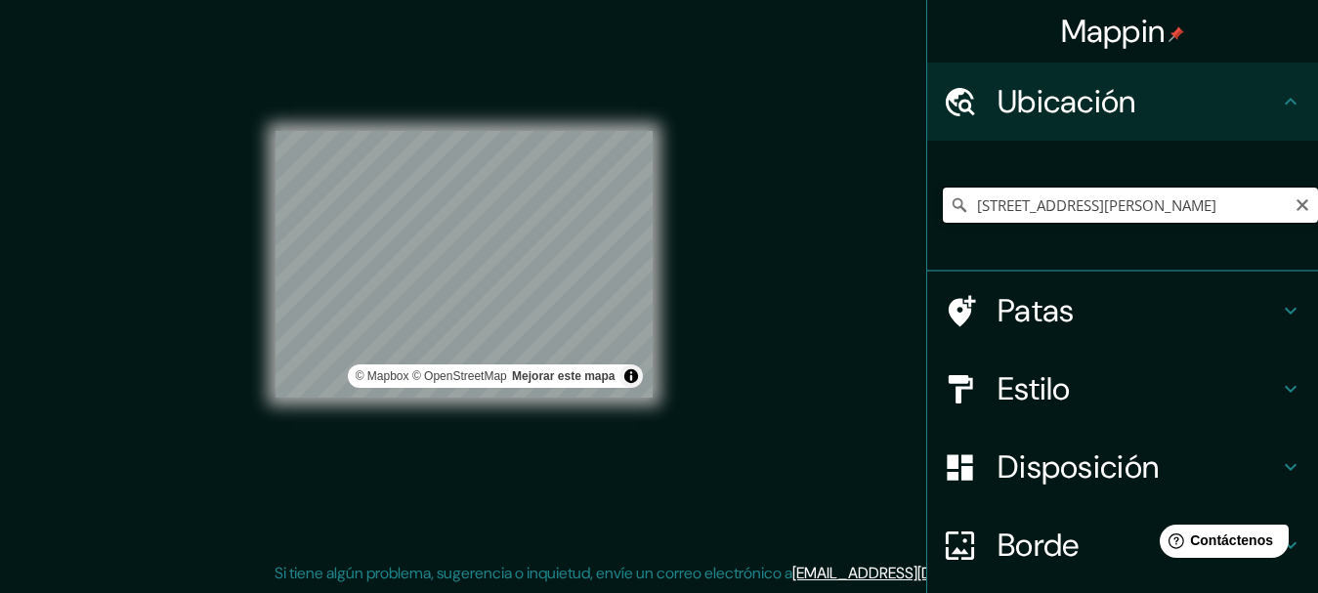
click at [1131, 203] on input "[STREET_ADDRESS][PERSON_NAME]" at bounding box center [1130, 205] width 375 height 35
click at [1295, 208] on icon "Claro" at bounding box center [1303, 205] width 16 height 16
paste input "[STREET_ADDRESS][PERSON_NAME]"
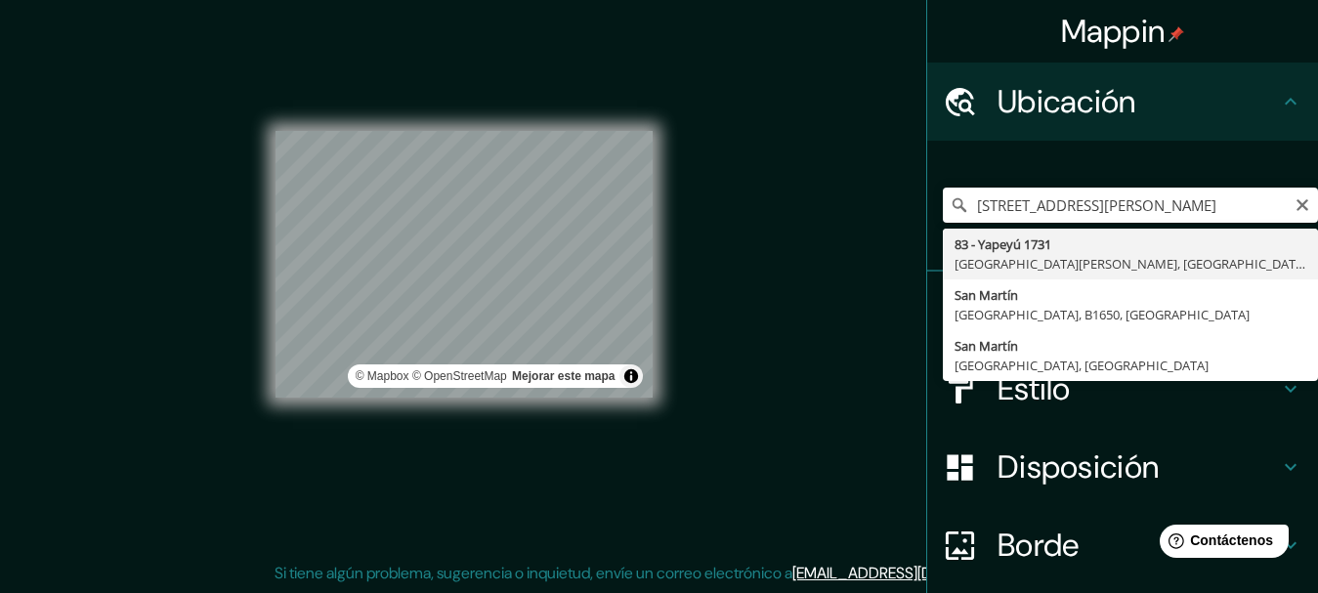
type input "[STREET_ADDRESS][PERSON_NAME]"
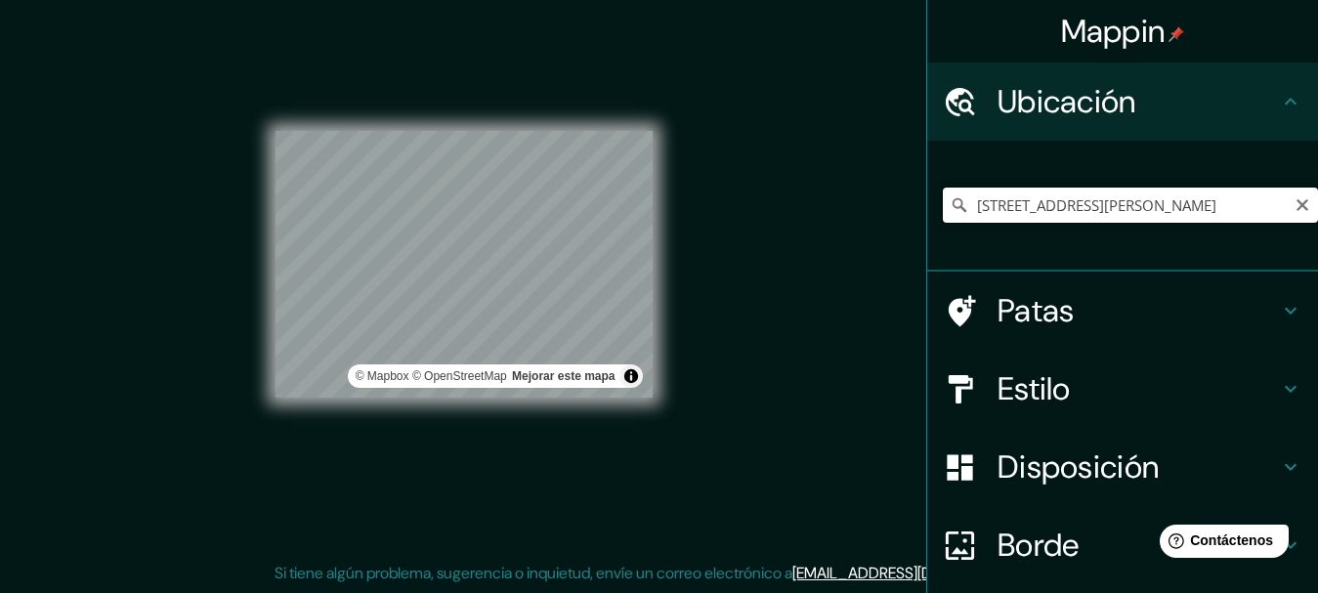
click at [1031, 200] on input "[STREET_ADDRESS][PERSON_NAME]" at bounding box center [1130, 205] width 375 height 35
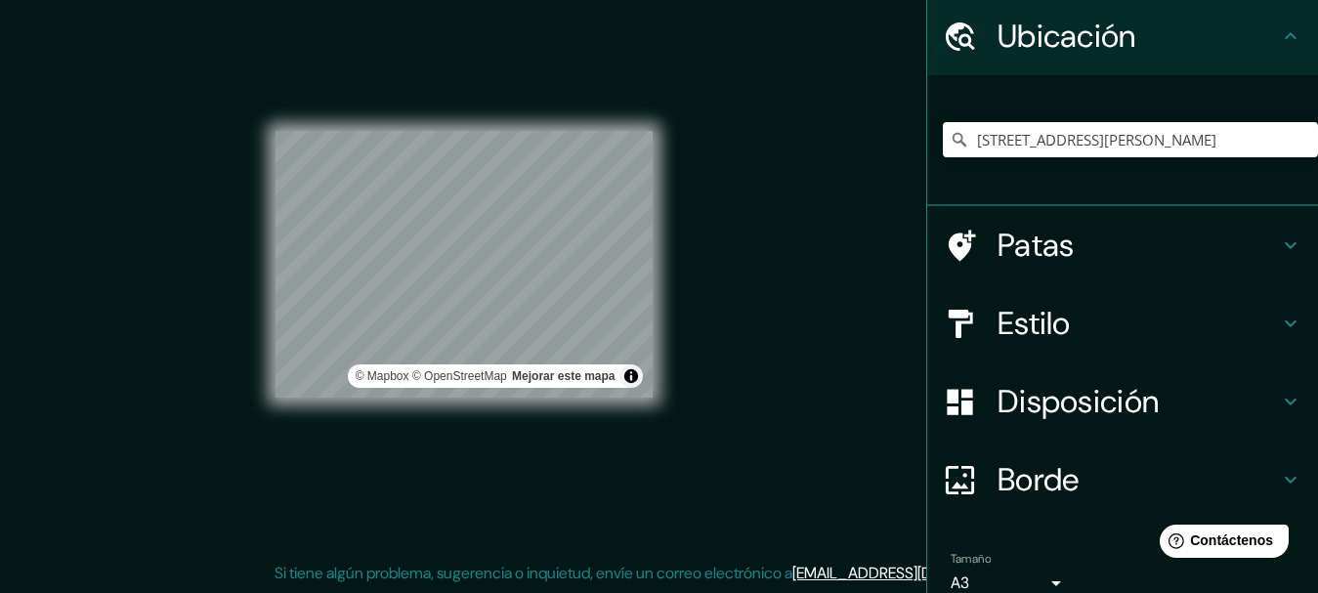
scroll to position [155, 0]
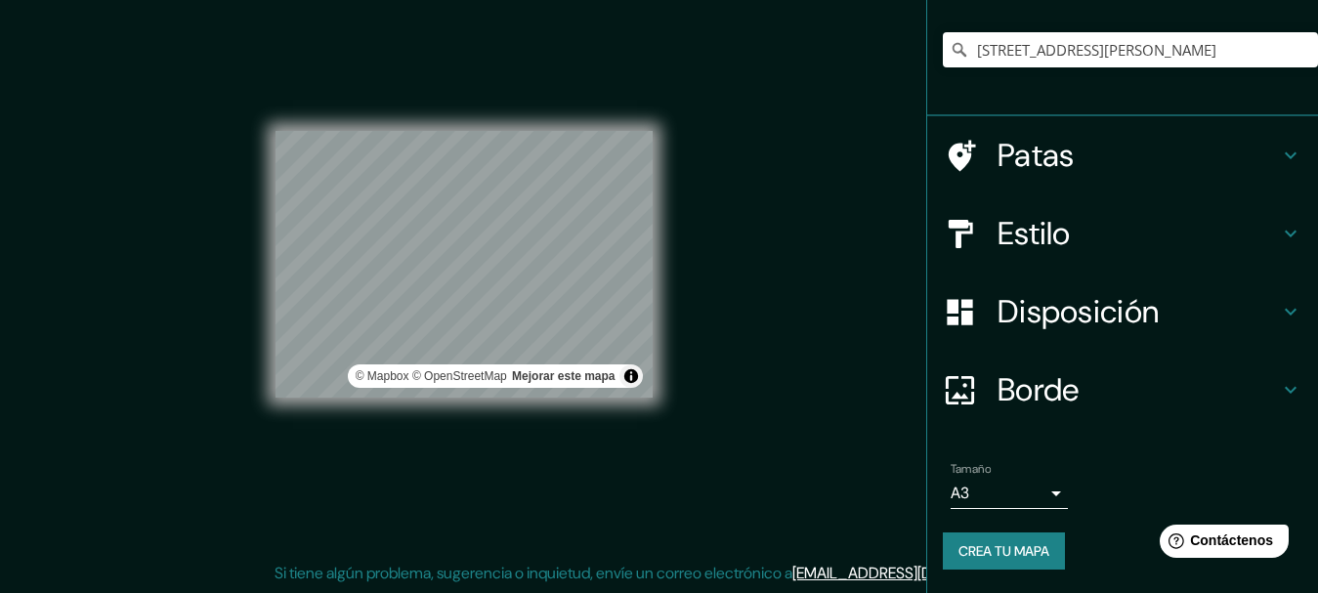
click at [987, 555] on font "Crea tu mapa" at bounding box center [1003, 551] width 91 height 18
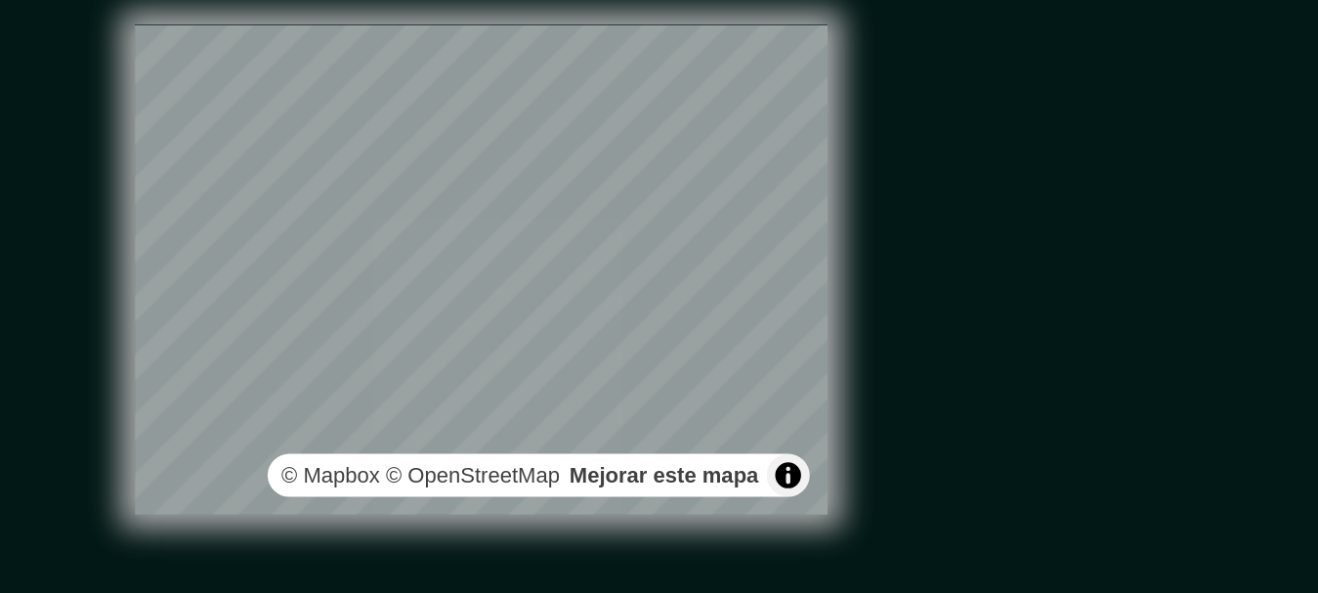
click at [720, 272] on div "Mappin Ubicación [STREET_ADDRESS][PERSON_NAME] Patas Estilo Disposición Borde E…" at bounding box center [659, 279] width 1318 height 627
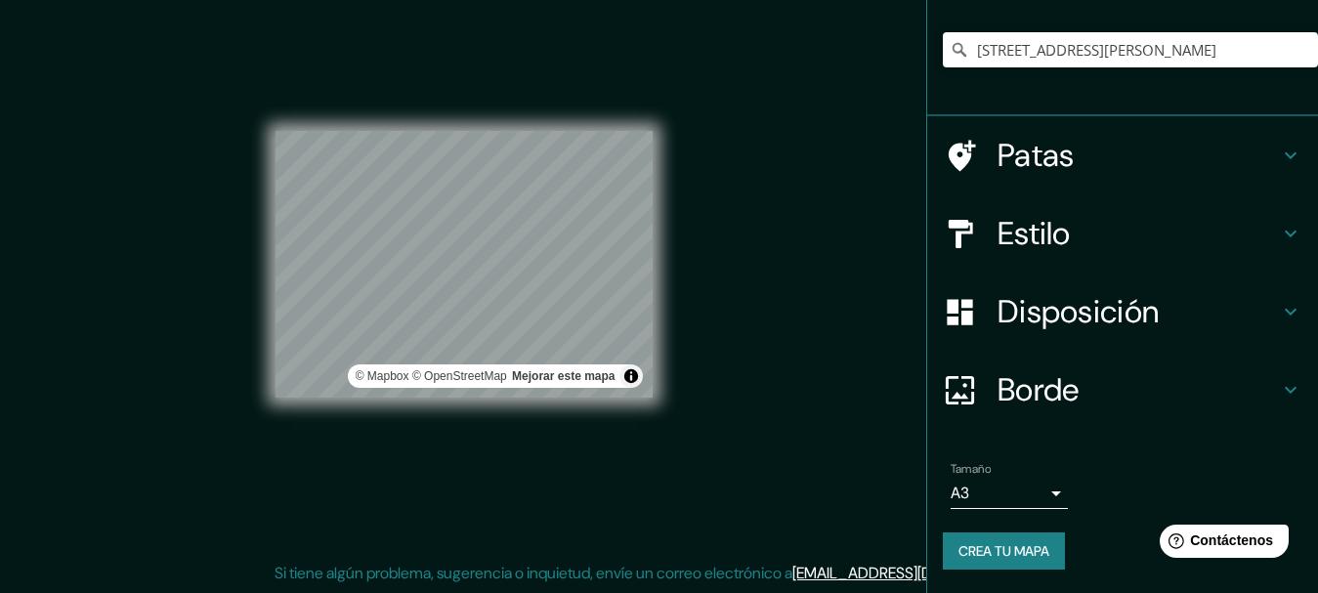
click at [979, 544] on font "Crea tu mapa" at bounding box center [1003, 551] width 91 height 18
click at [1000, 548] on font "Crea tu mapa" at bounding box center [1003, 551] width 91 height 18
